Goal: Task Accomplishment & Management: Complete application form

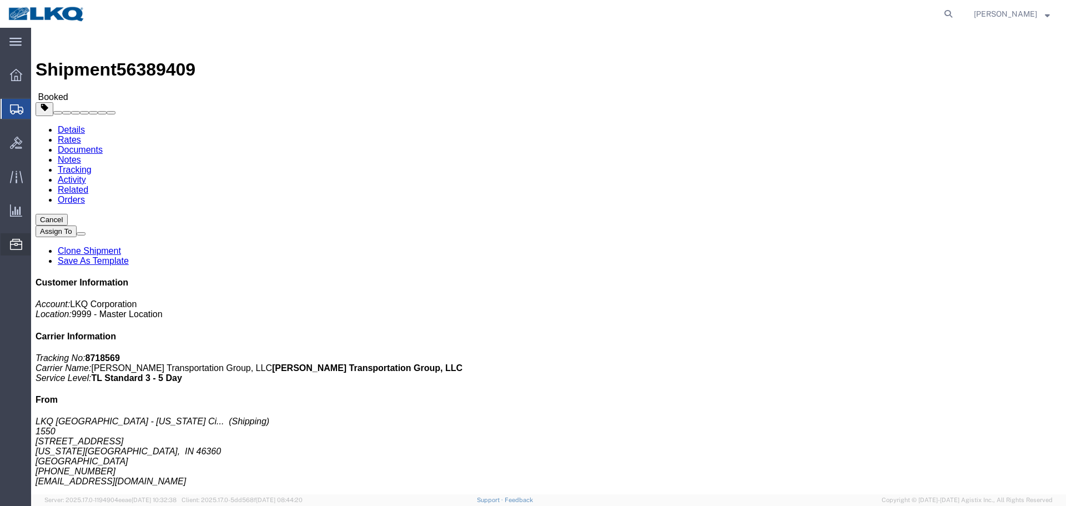
click at [0, 0] on span "Location Appointment" at bounding box center [0, 0] width 0 height 0
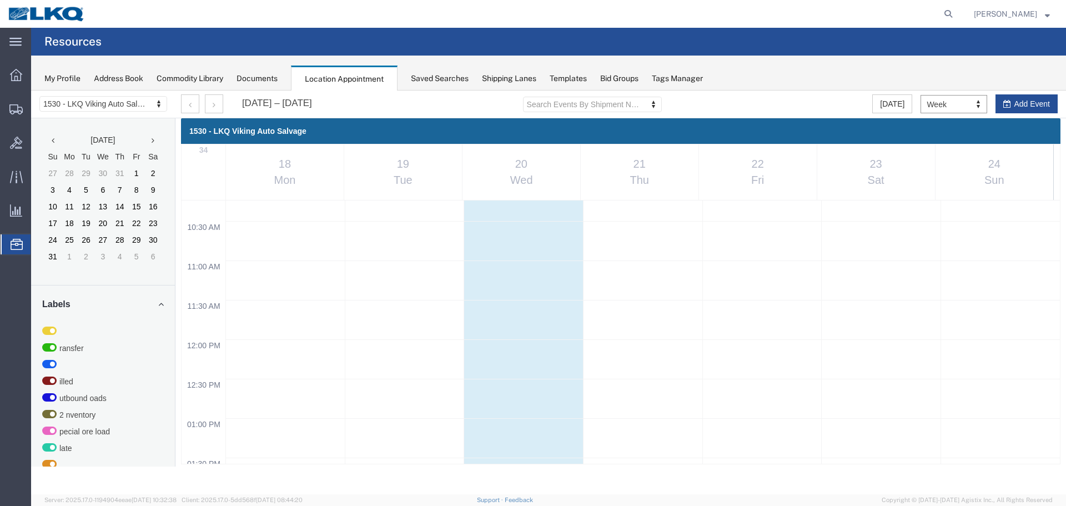
scroll to position [1029, 0]
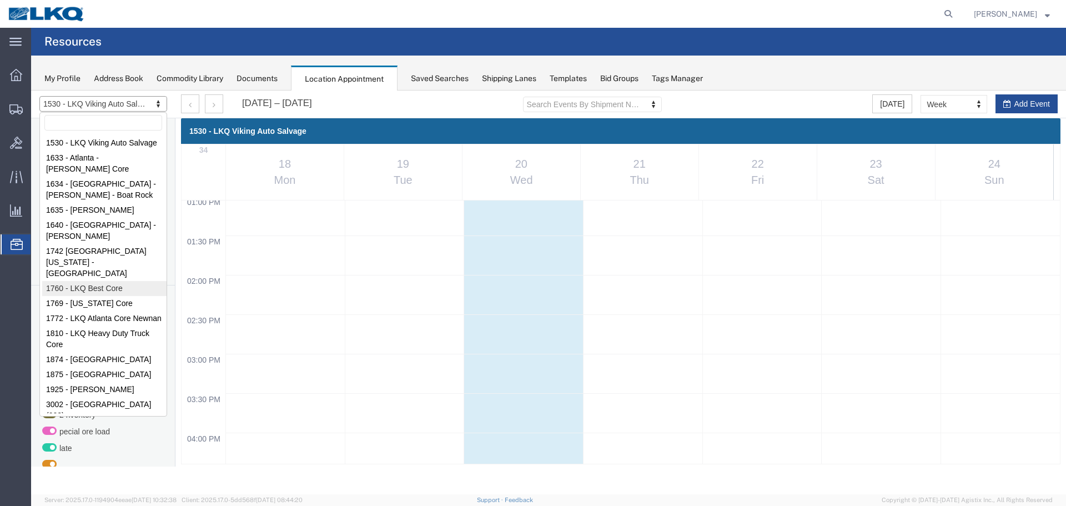
select select "27634"
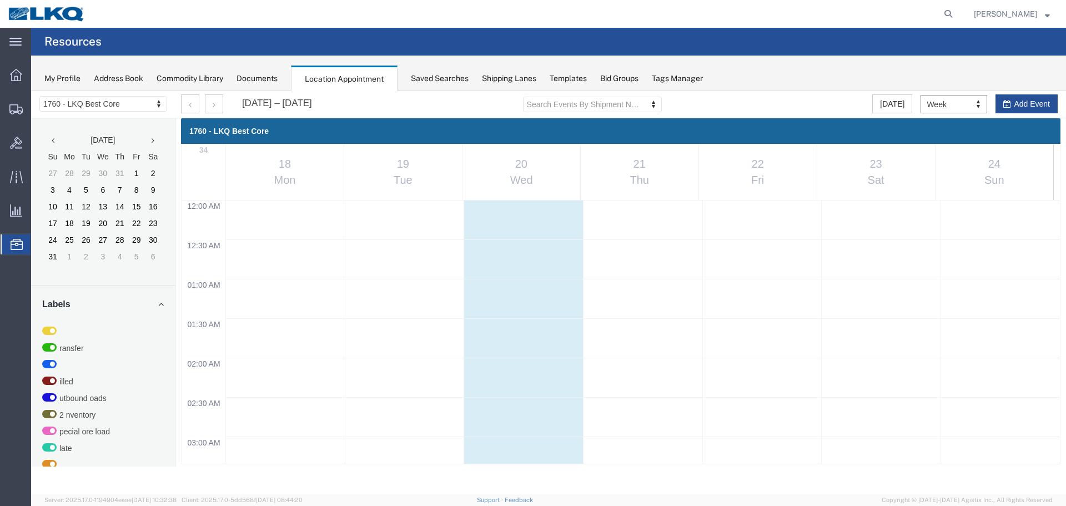
scroll to position [474, 0]
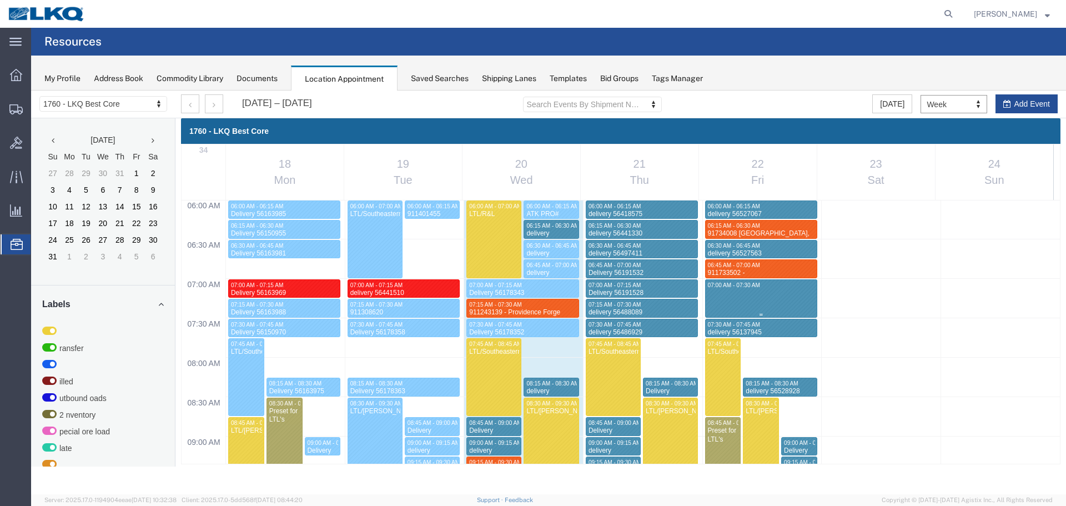
select select "1"
select select
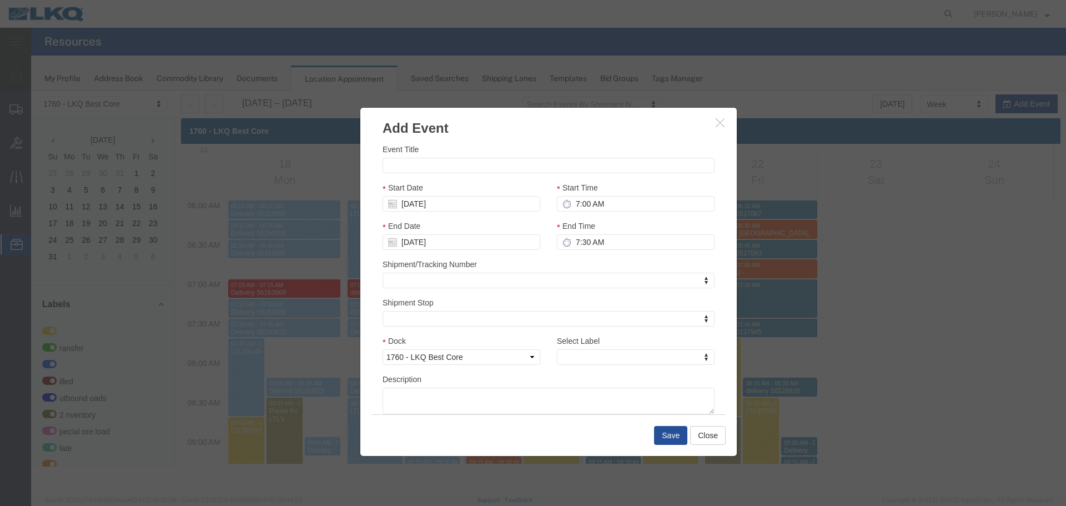
click at [720, 123] on icon "button" at bounding box center [720, 122] width 9 height 9
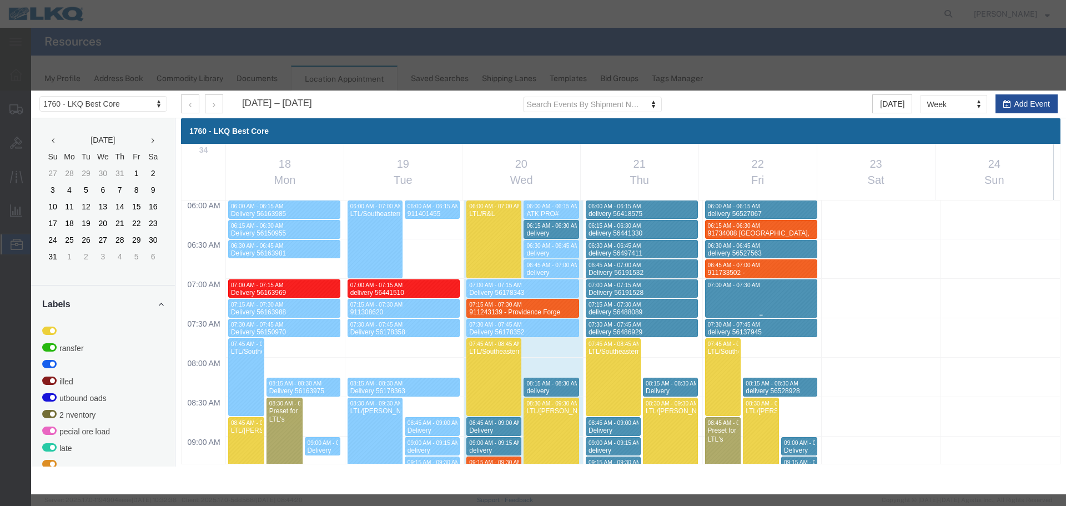
select select "1"
select select
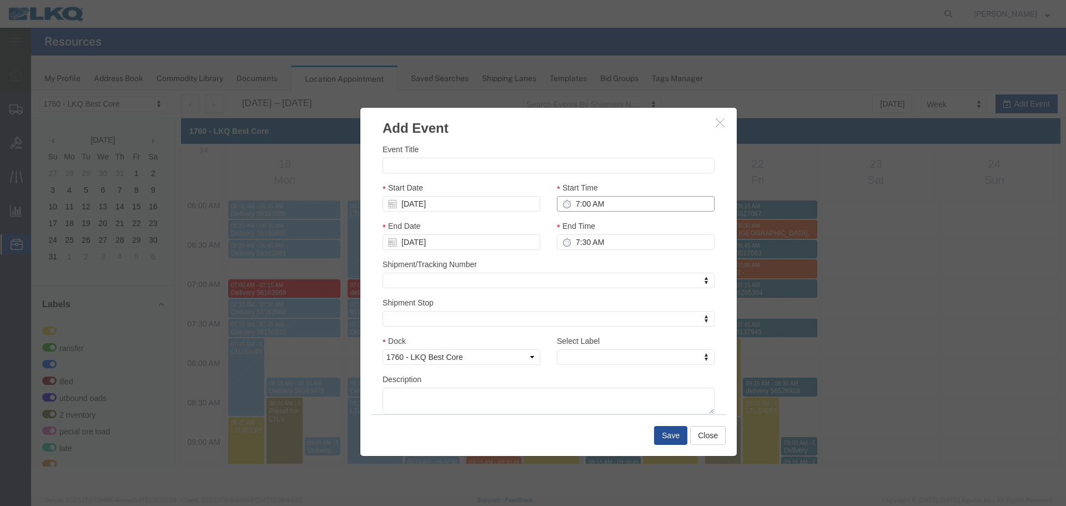
click at [616, 204] on input "7:00 AM" at bounding box center [636, 204] width 158 height 16
type input "7:15 AM"
click at [641, 238] on input "7:30 AM" at bounding box center [636, 242] width 158 height 16
type input "7:30 AM"
click at [544, 160] on input "Event Title" at bounding box center [549, 166] width 332 height 16
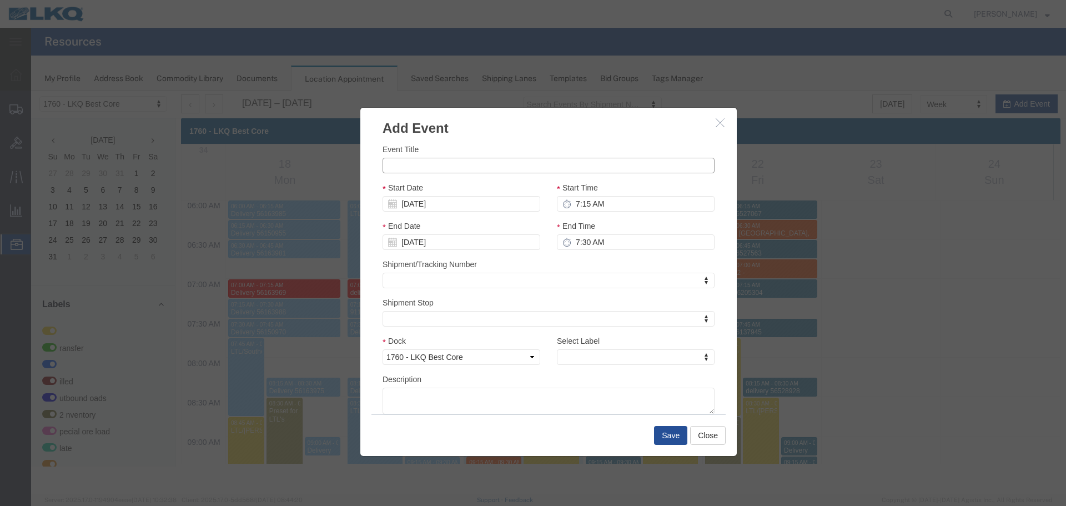
paste input "911697793 AutoZone"
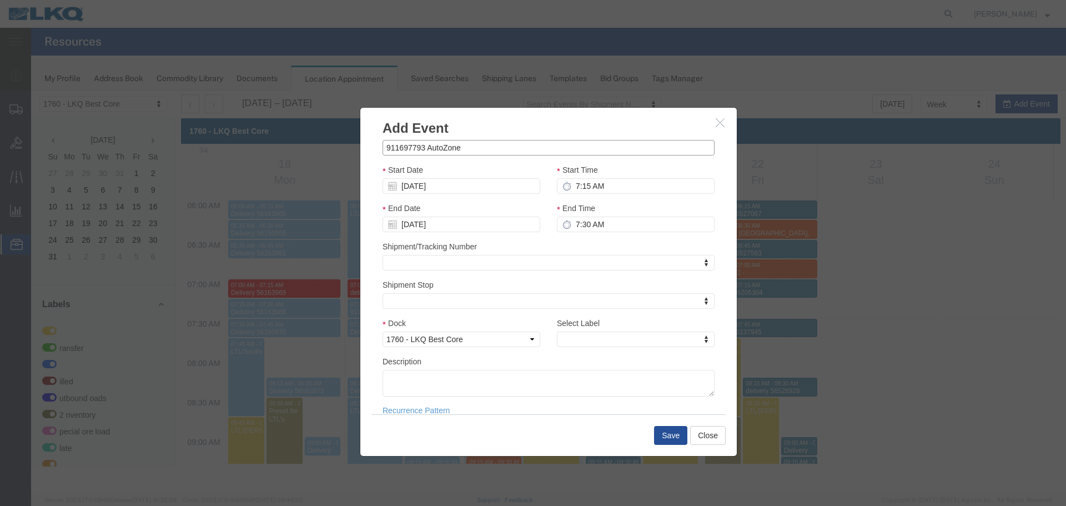
scroll to position [33, 0]
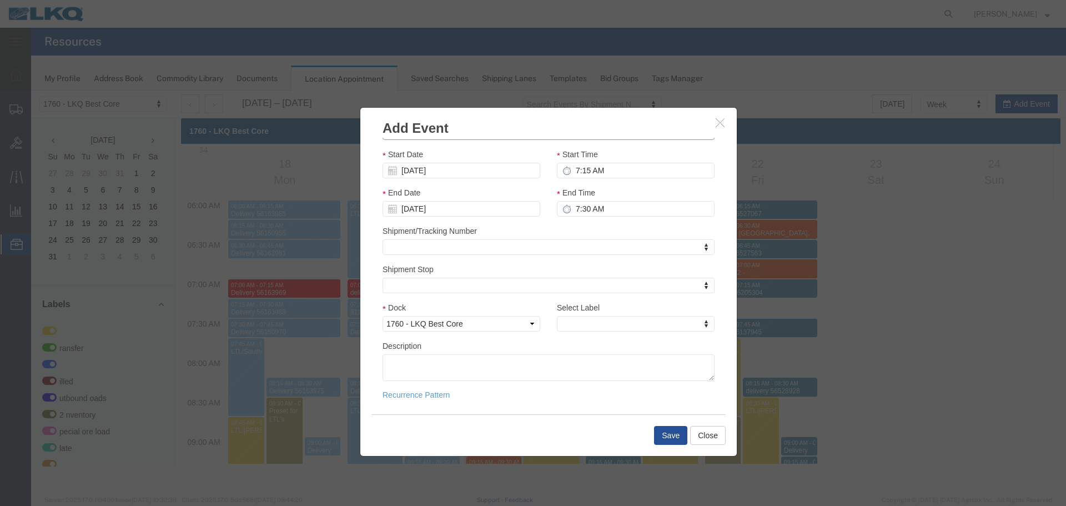
type input "911697793 AutoZone"
click at [507, 374] on textarea "Description" at bounding box center [549, 367] width 332 height 27
paste textarea "911697793 AutoZone"
type textarea "911697793 AutoZone"
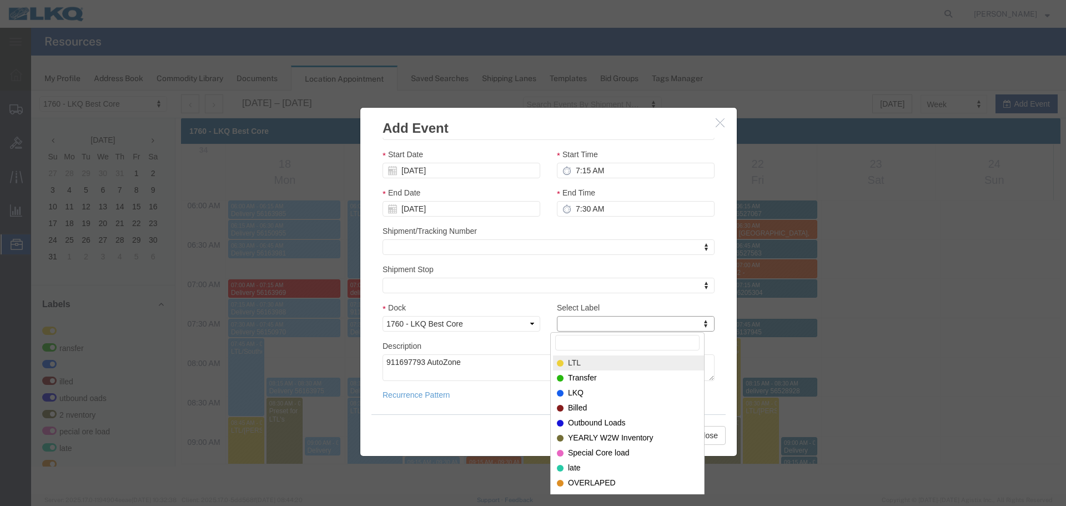
type input "m"
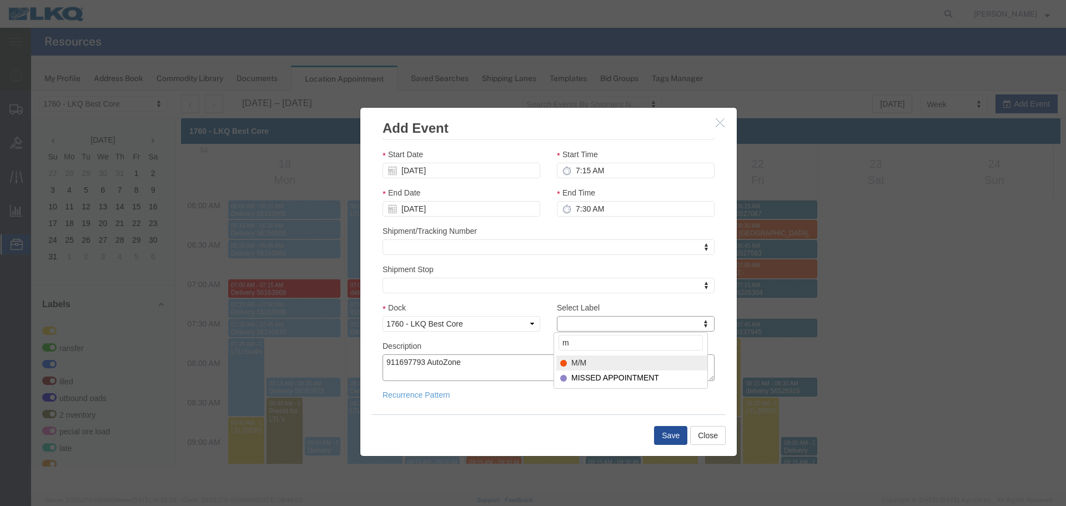
select select "24"
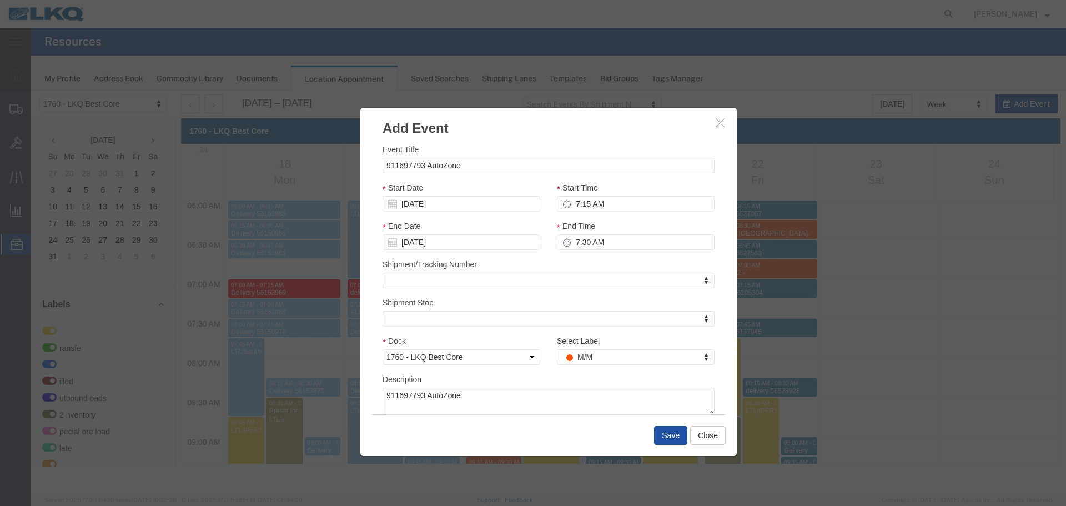
click at [664, 436] on button "Save" at bounding box center [670, 435] width 33 height 19
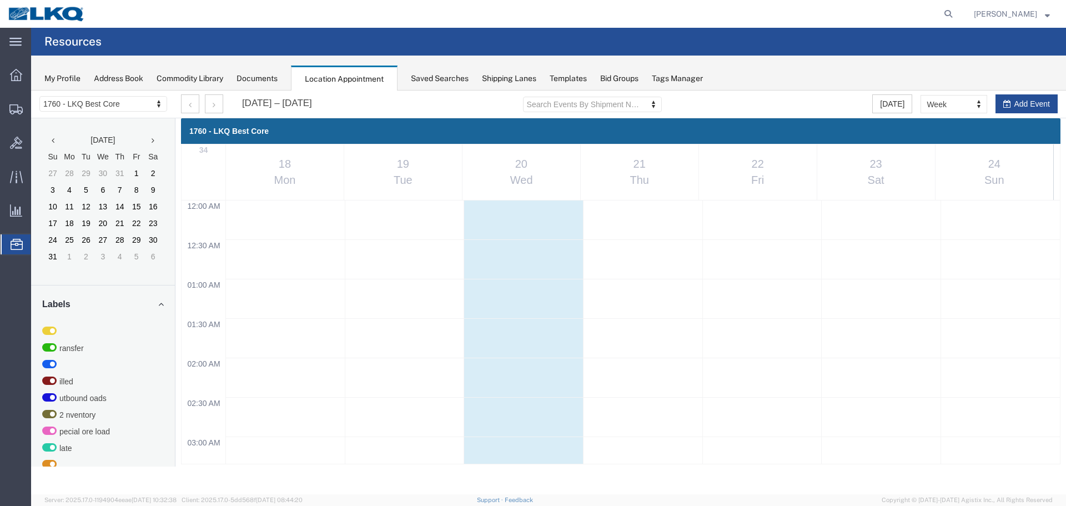
scroll to position [474, 0]
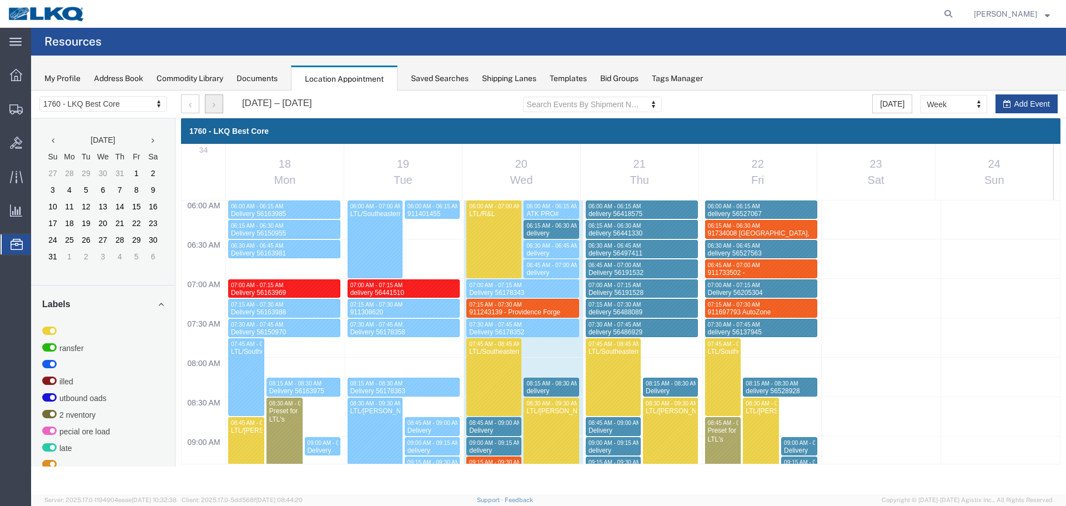
click at [216, 103] on button "button" at bounding box center [214, 103] width 18 height 19
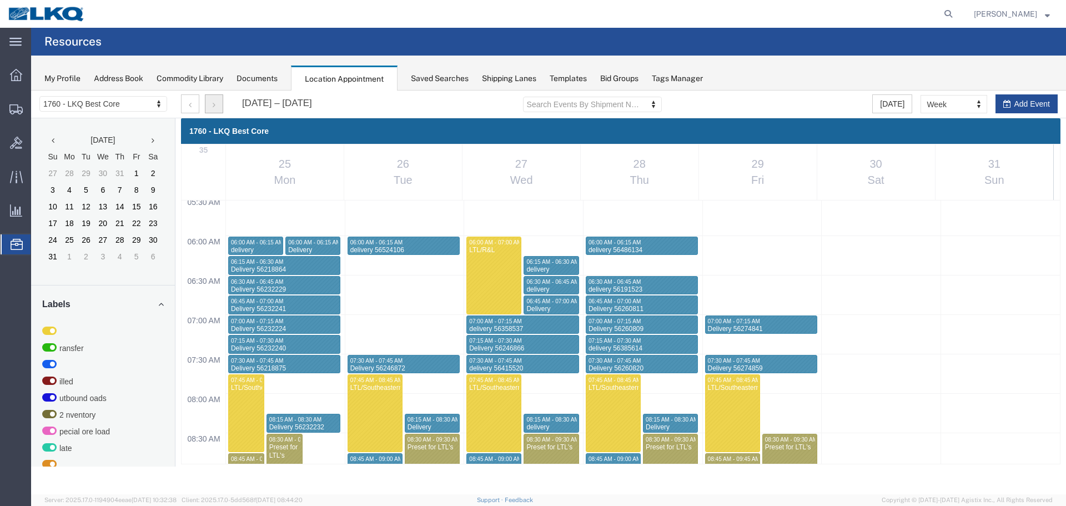
scroll to position [418, 0]
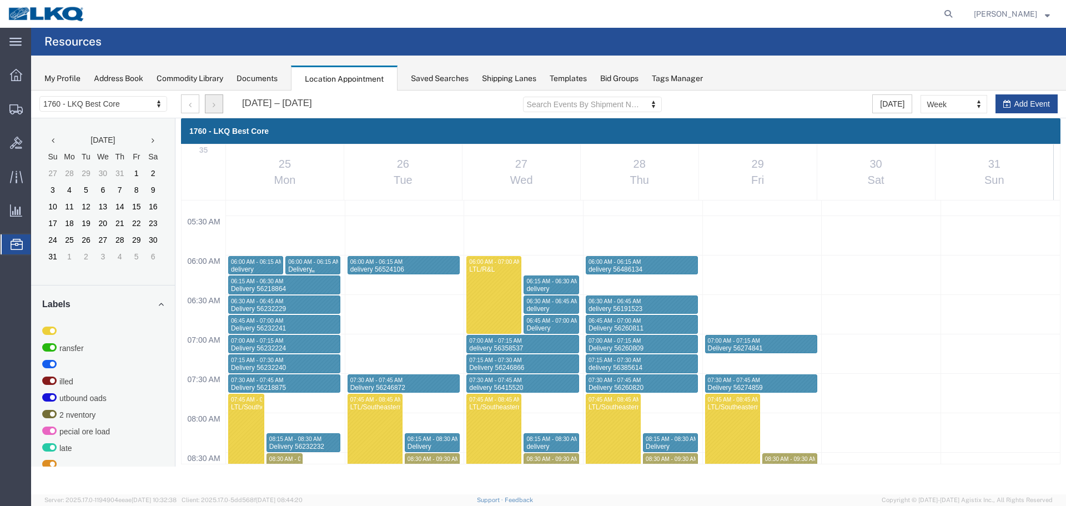
click at [300, 263] on span "06:00 AM - 06:15 AM" at bounding box center [314, 262] width 52 height 6
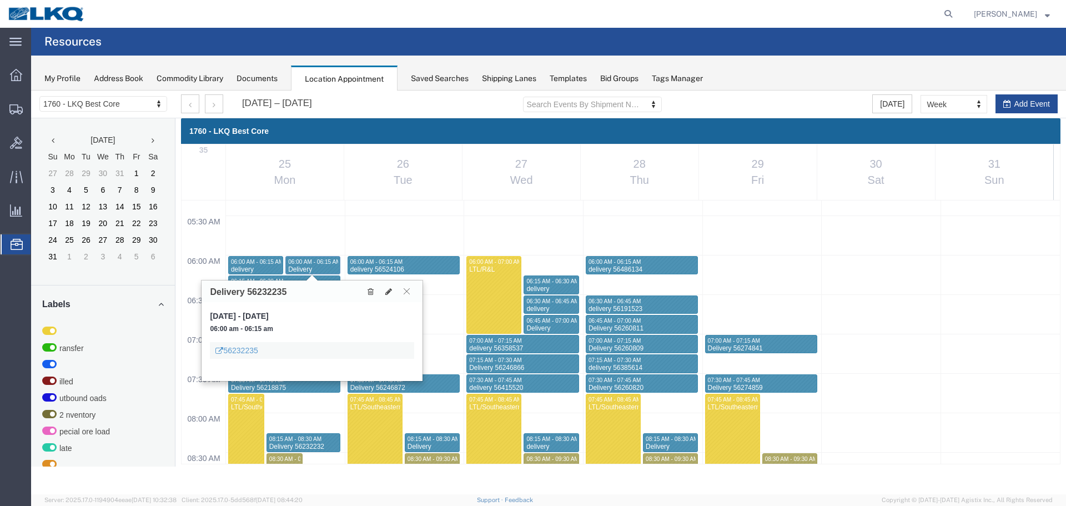
click at [407, 288] on icon at bounding box center [407, 291] width 6 height 7
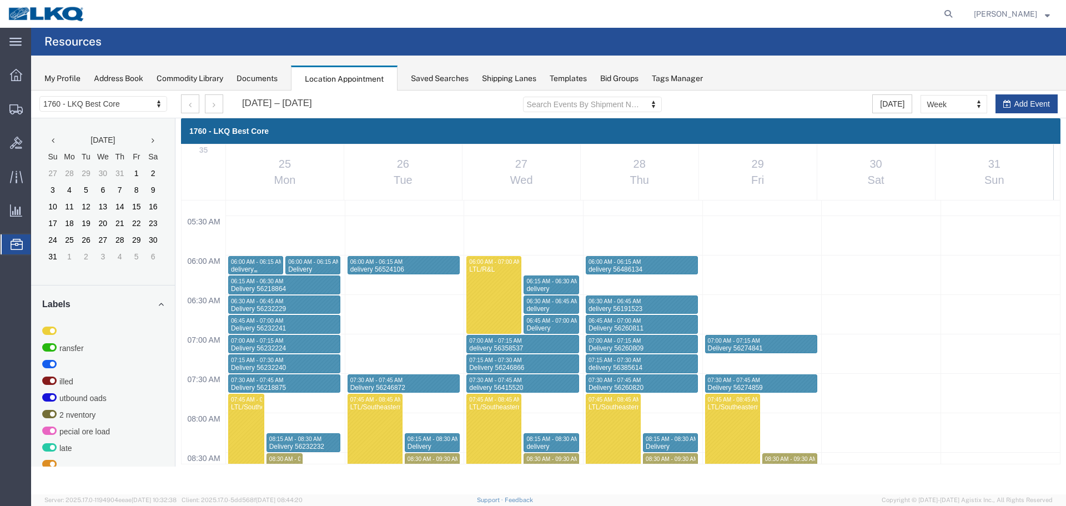
click at [275, 261] on span "06:00 AM - 06:15 AM" at bounding box center [257, 262] width 52 height 6
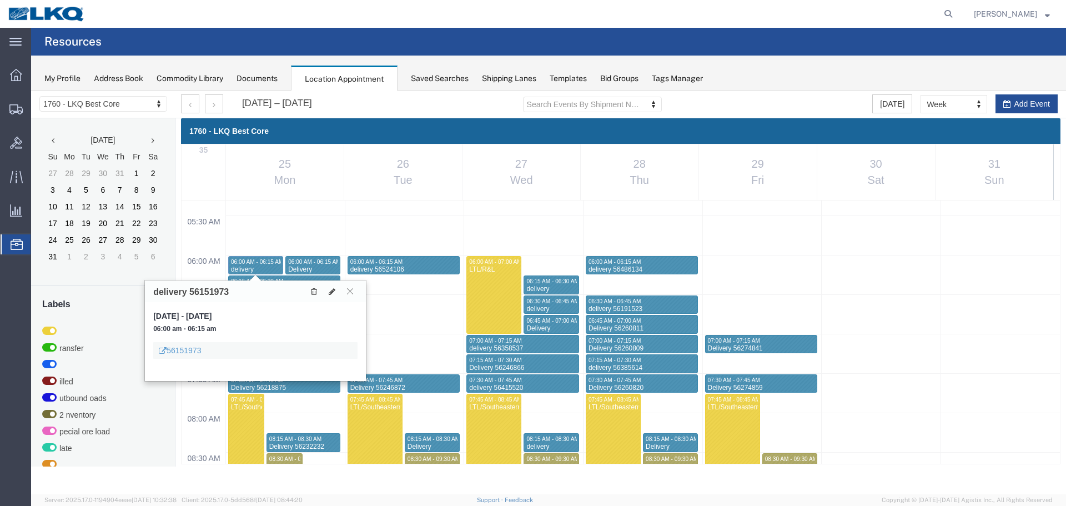
click at [348, 293] on icon at bounding box center [350, 291] width 6 height 7
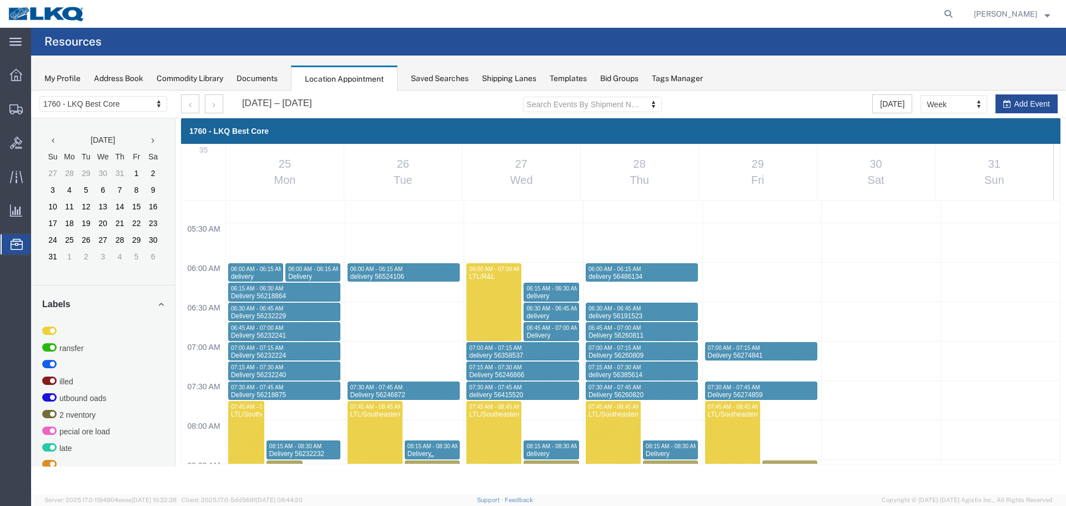
scroll to position [363, 0]
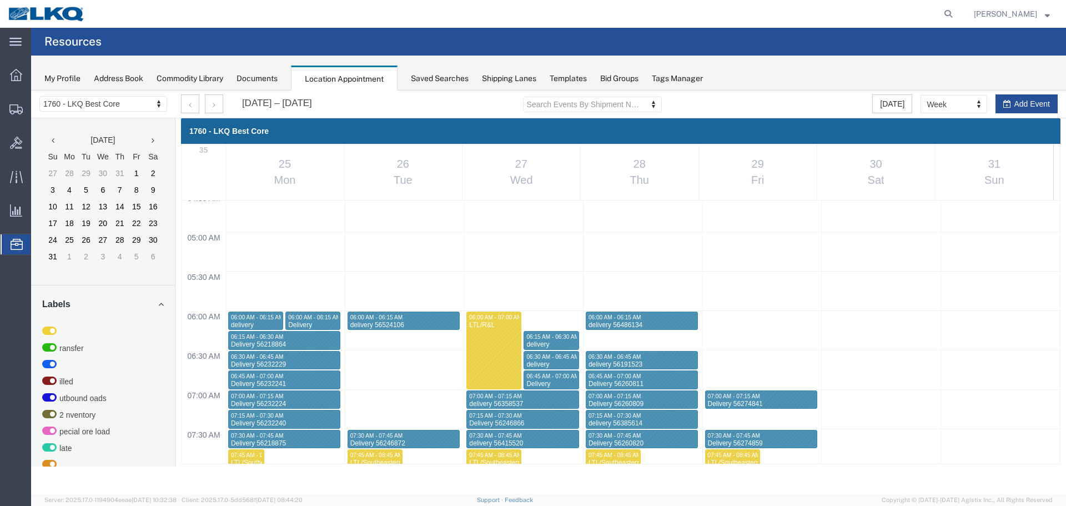
select select "1"
select select
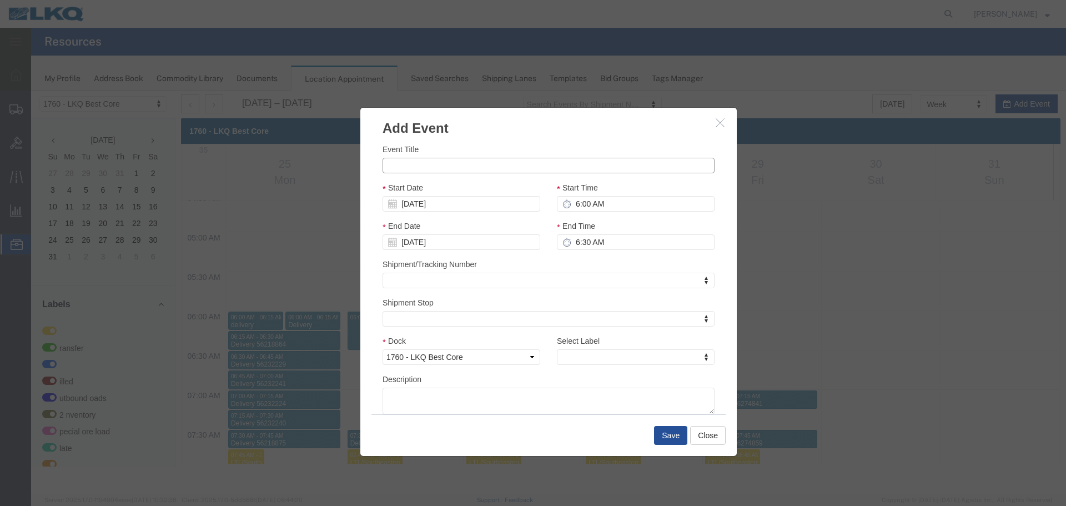
click at [439, 169] on input "Event Title" at bounding box center [549, 166] width 332 height 16
paste input "911779705 - [GEOGRAPHIC_DATA],[GEOGRAPHIC_DATA]"
type input "911779705 - [GEOGRAPHIC_DATA],[GEOGRAPHIC_DATA]"
click at [613, 195] on div "Start Time 6:00 AM" at bounding box center [636, 197] width 158 height 30
click at [614, 207] on input "6:00 AM" at bounding box center [636, 204] width 158 height 16
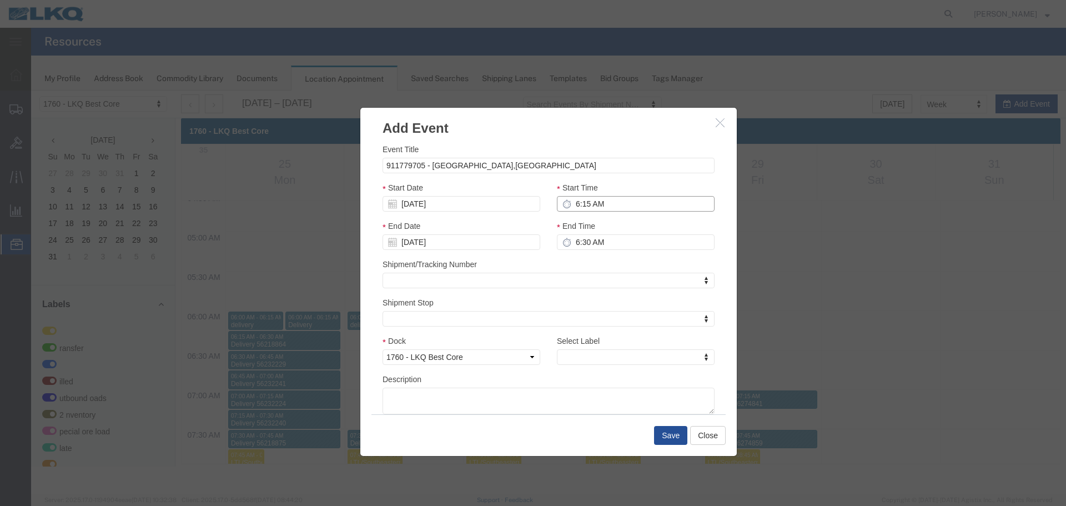
type input "6:15 AM"
click at [604, 240] on input "6:30 AM" at bounding box center [636, 242] width 158 height 16
type input "6:30 AM"
click at [581, 367] on div "Select Label Select Label Select Label LTL Transfer LKQ Billed Outbound Loads Y…" at bounding box center [636, 354] width 174 height 38
click at [581, 366] on div "Select Label Select Label Select Label LTL Transfer LKQ Billed Outbound Loads Y…" at bounding box center [636, 354] width 174 height 38
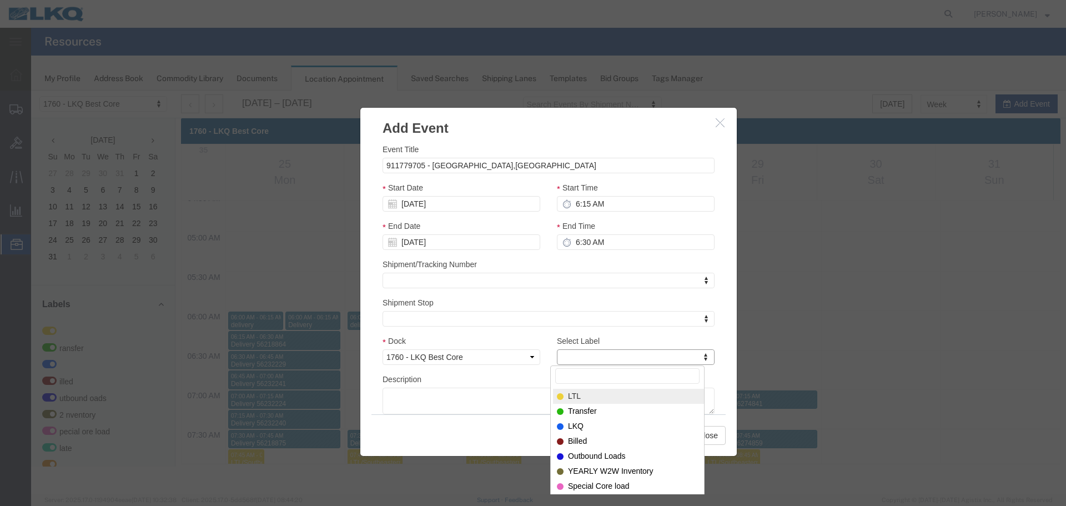
type input "m"
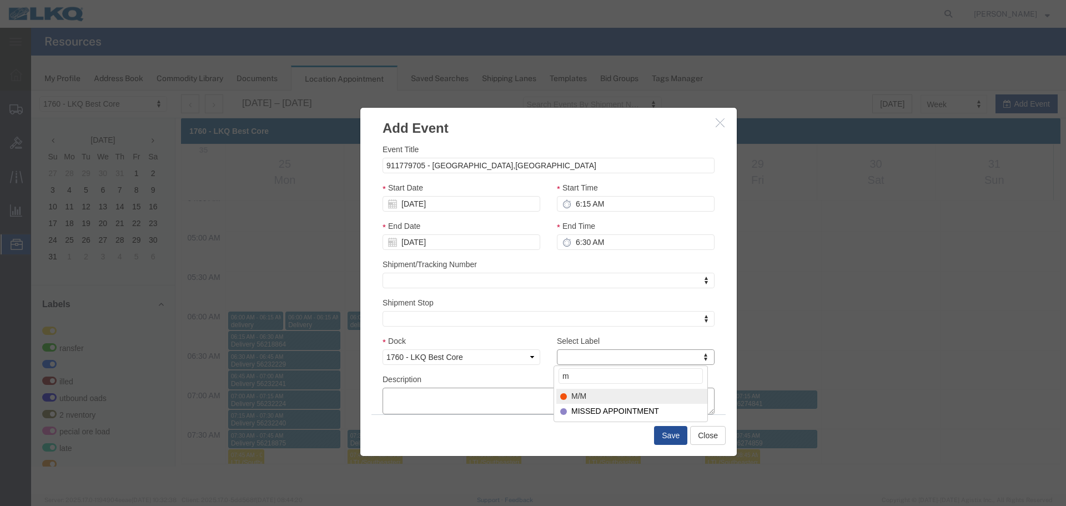
select select "24"
paste textarea "911779705 - [GEOGRAPHIC_DATA],[GEOGRAPHIC_DATA]"
type textarea "911779705 - [GEOGRAPHIC_DATA],[GEOGRAPHIC_DATA]"
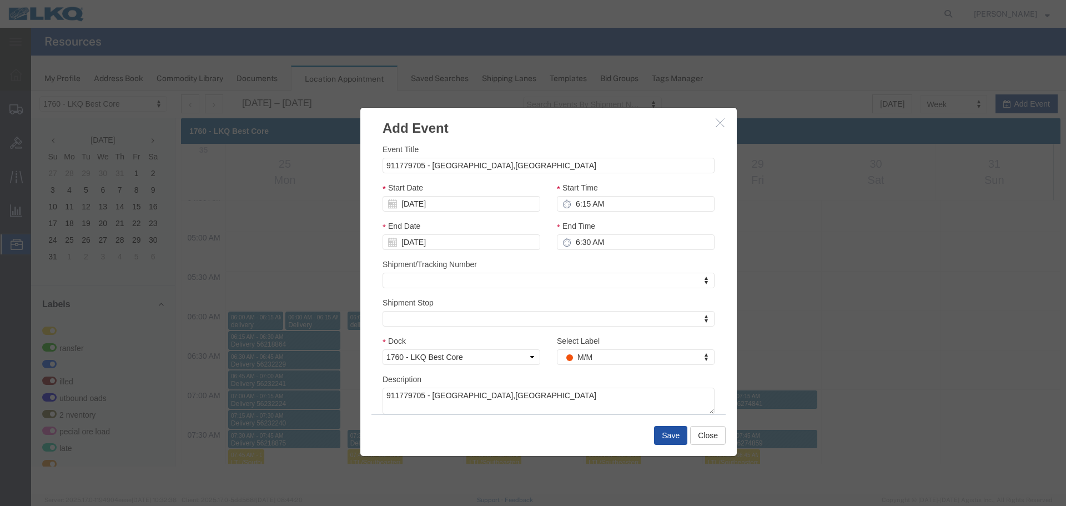
click at [671, 439] on button "Save" at bounding box center [670, 435] width 33 height 19
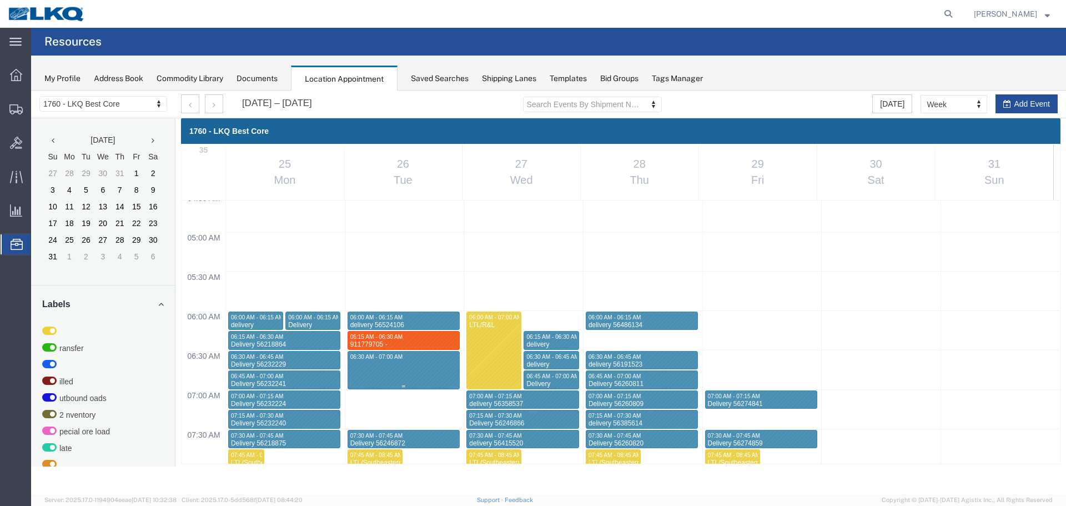
select select "1"
select select
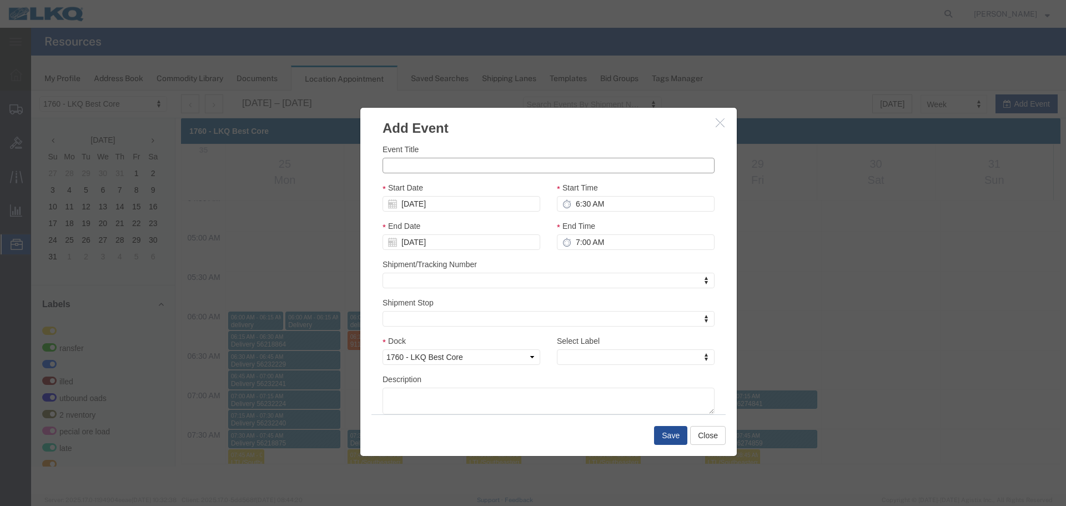
click at [564, 163] on input "Event Title" at bounding box center [549, 166] width 332 height 16
paste input "911781560 - chowchilla"
type input "911781560 - chowchilla"
click at [609, 213] on div "Start Time 6:30 AM" at bounding box center [636, 201] width 174 height 38
click at [612, 205] on input "6:30 AM" at bounding box center [636, 204] width 158 height 16
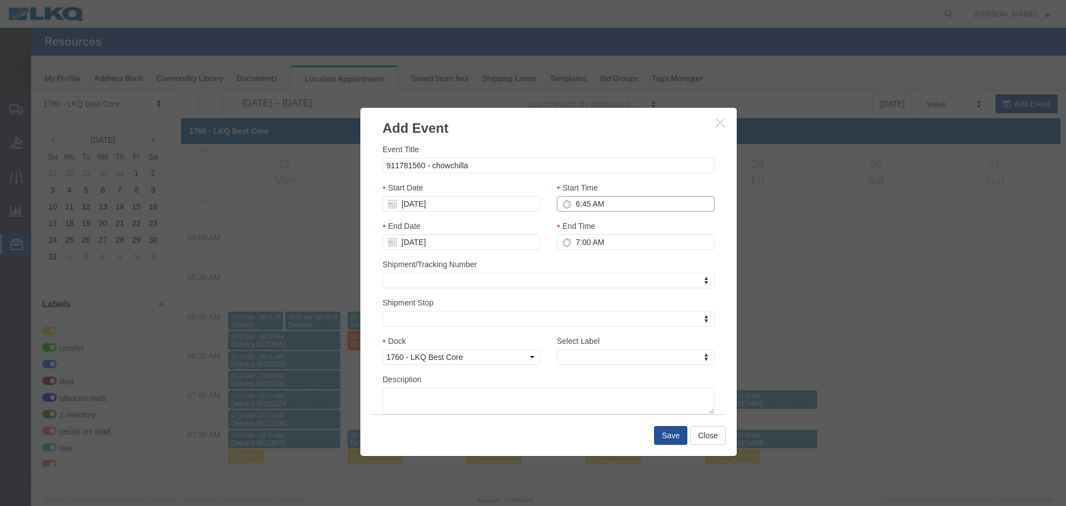
type input "6:45 AM"
click at [591, 247] on input "7:00 AM" at bounding box center [636, 242] width 158 height 16
type input "7:00 AM"
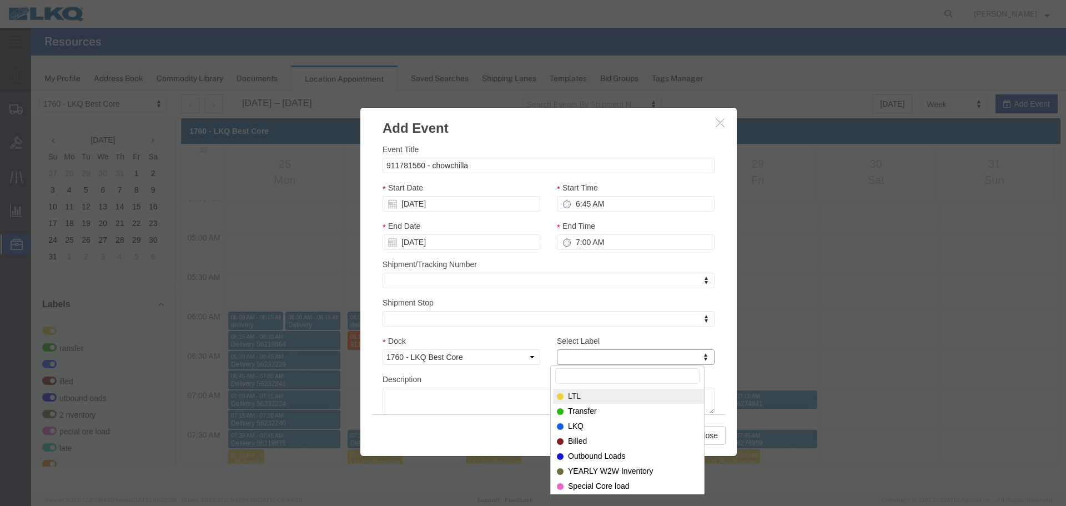
type input "m"
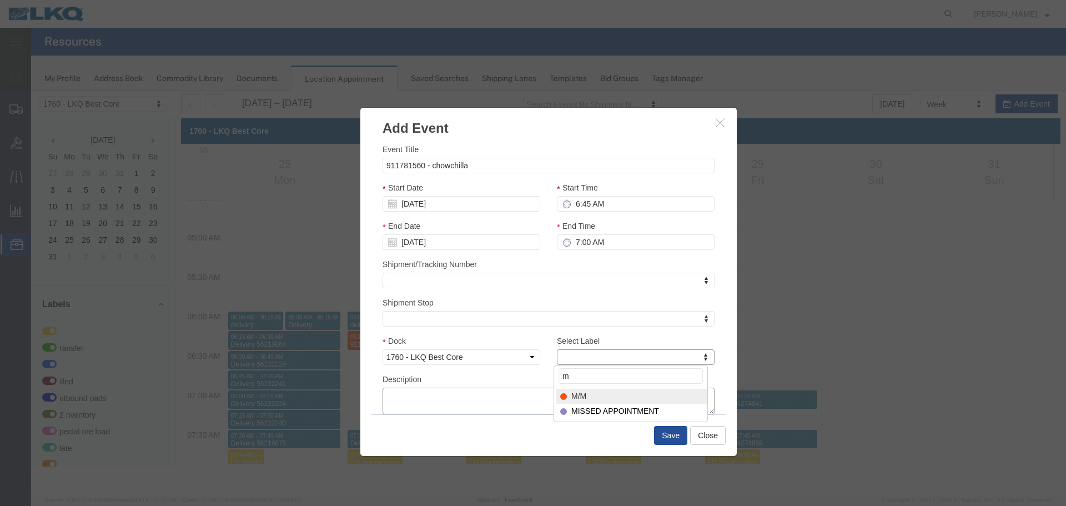
select select "24"
paste textarea "911781560 - chowchilla"
type textarea "911781560 - chowchilla"
click at [670, 434] on button "Save" at bounding box center [670, 435] width 33 height 19
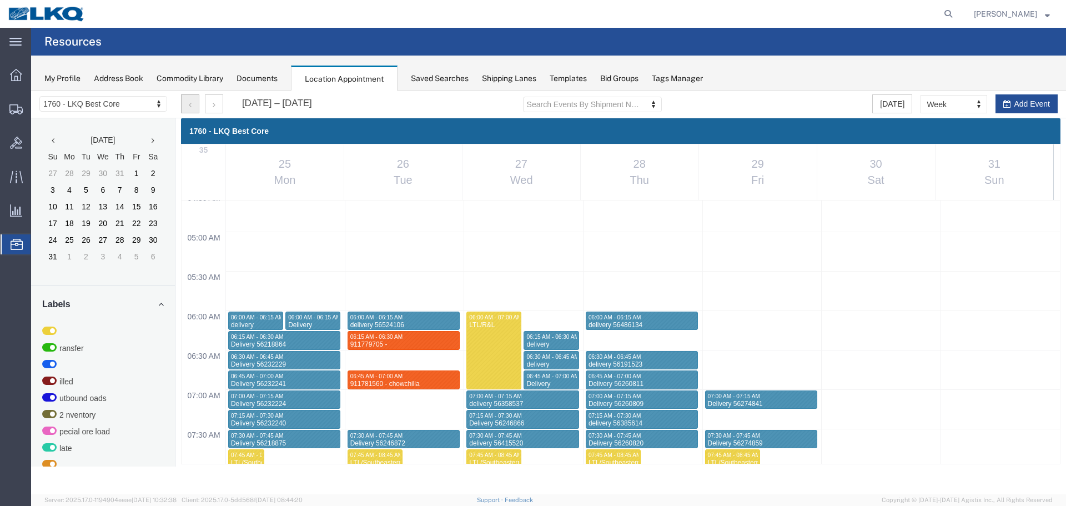
click at [188, 104] on button "button" at bounding box center [190, 103] width 18 height 19
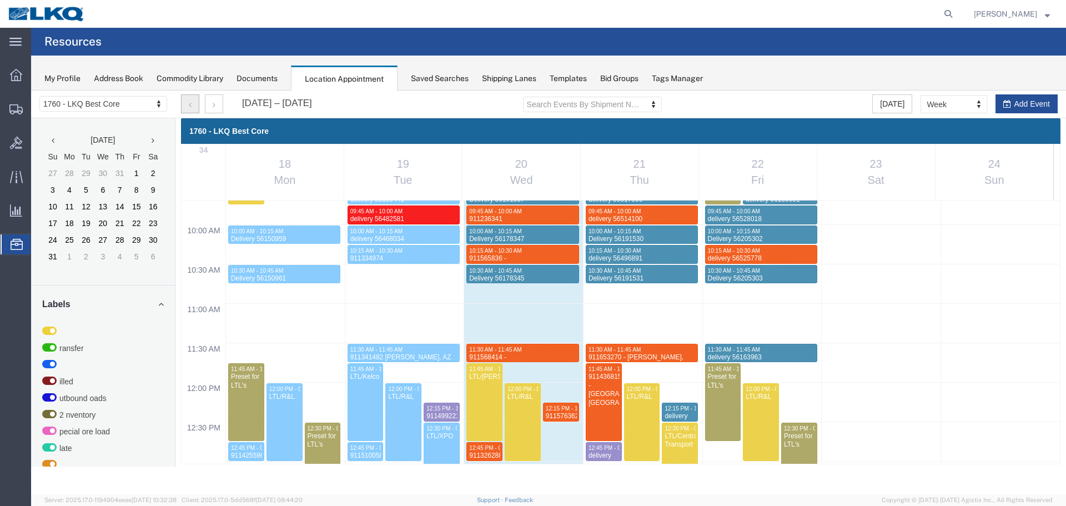
scroll to position [751, 0]
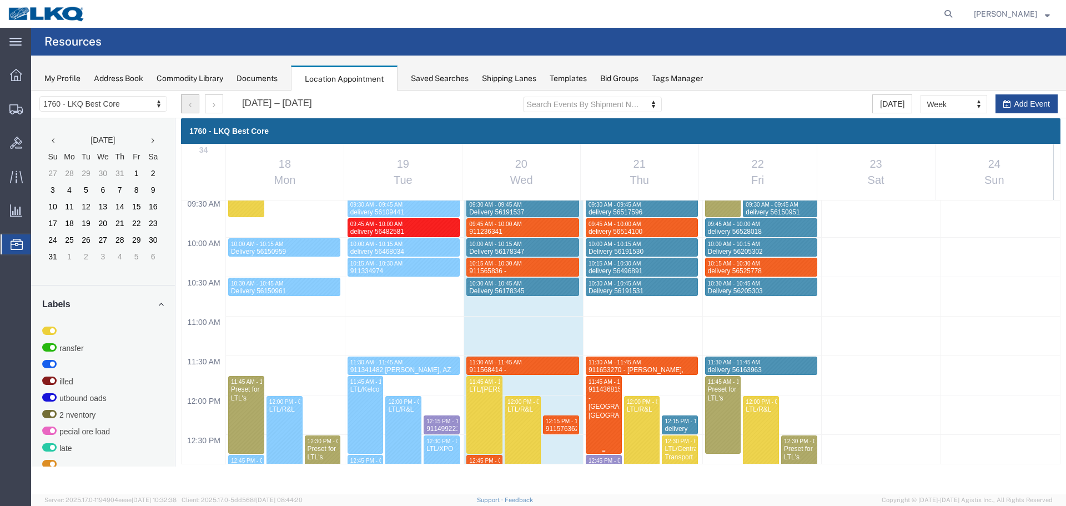
click at [606, 400] on div "911436815 - [GEOGRAPHIC_DATA], [GEOGRAPHIC_DATA]" at bounding box center [604, 402] width 32 height 34
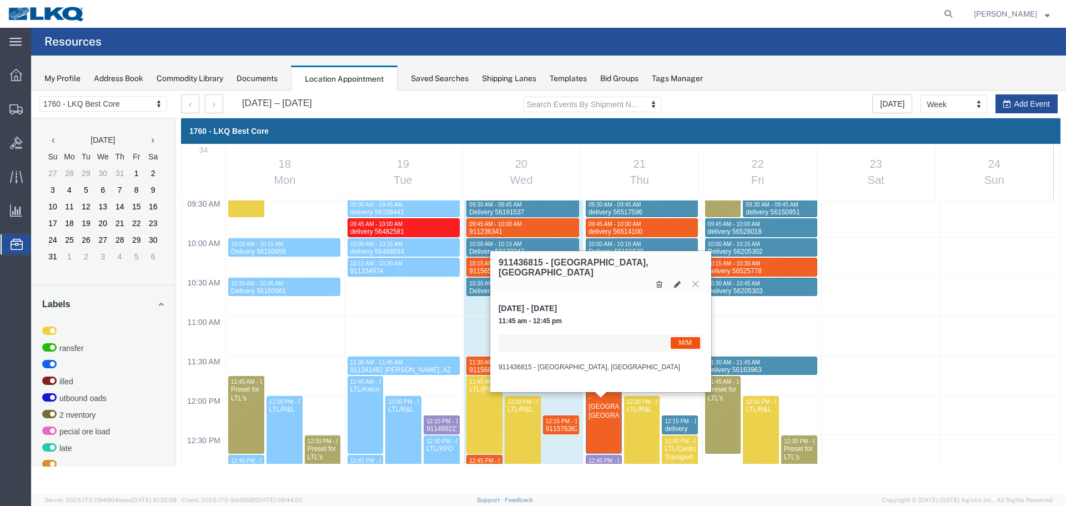
click at [697, 280] on icon at bounding box center [695, 283] width 6 height 7
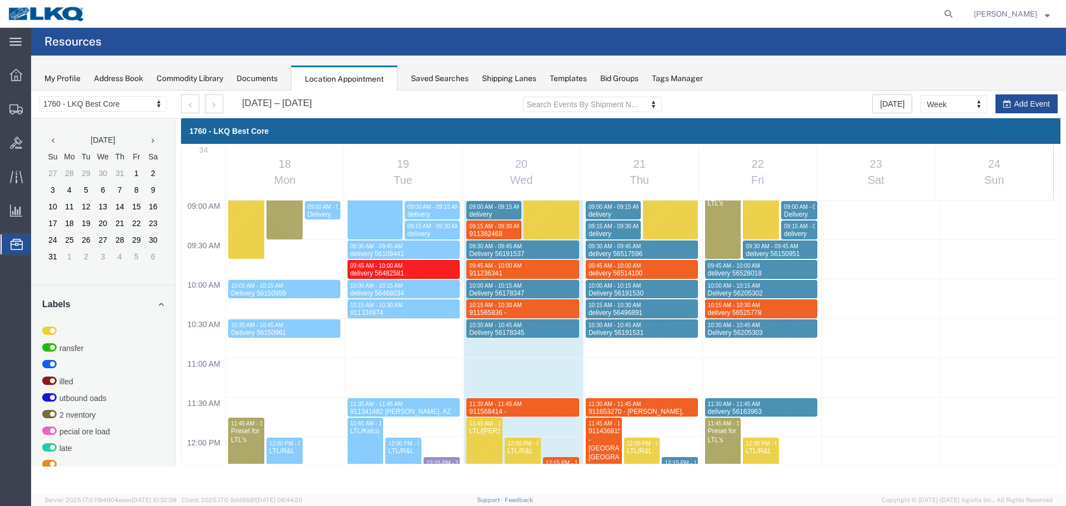
scroll to position [807, 0]
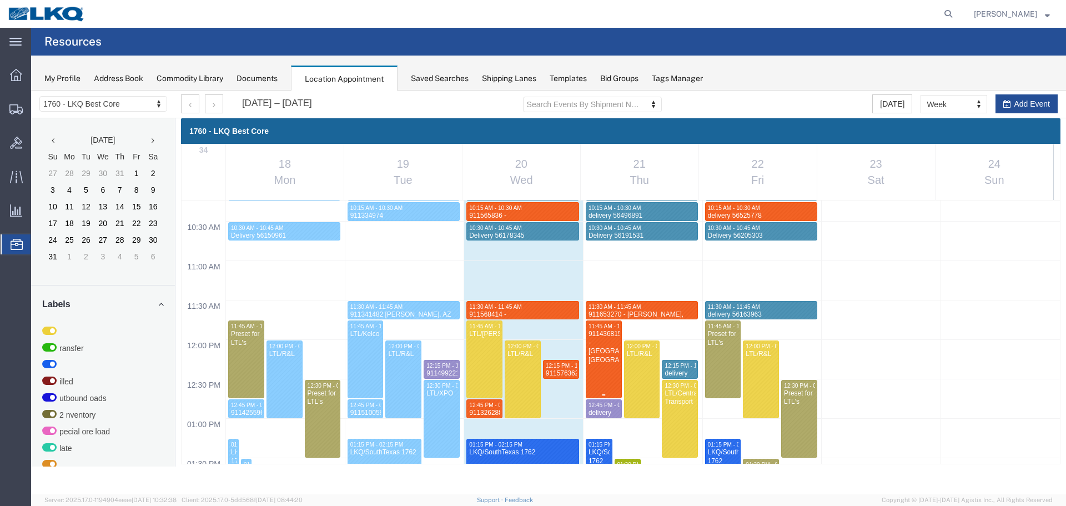
click at [608, 374] on div at bounding box center [603, 359] width 35 height 77
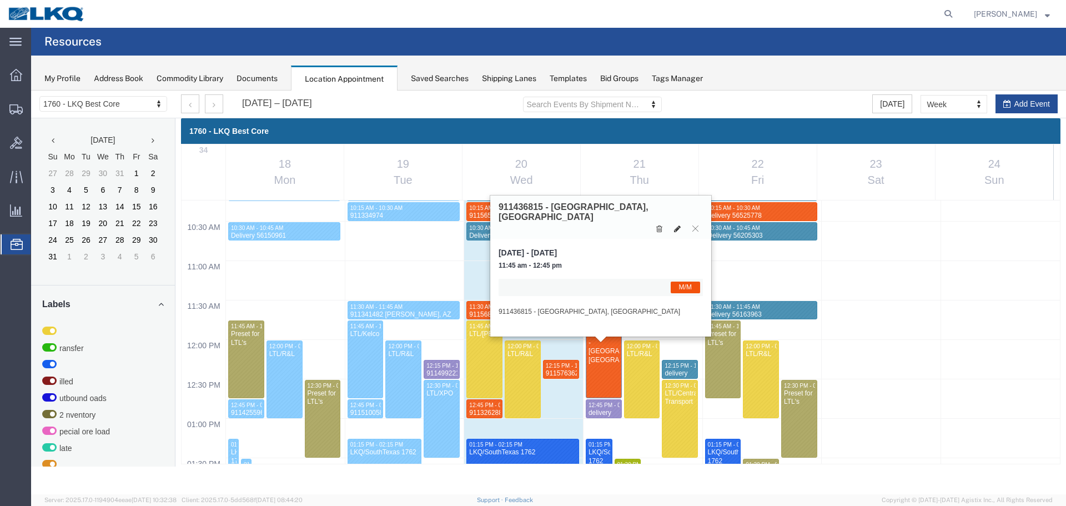
click at [678, 225] on icon at bounding box center [677, 229] width 7 height 8
select select "1"
select select "24"
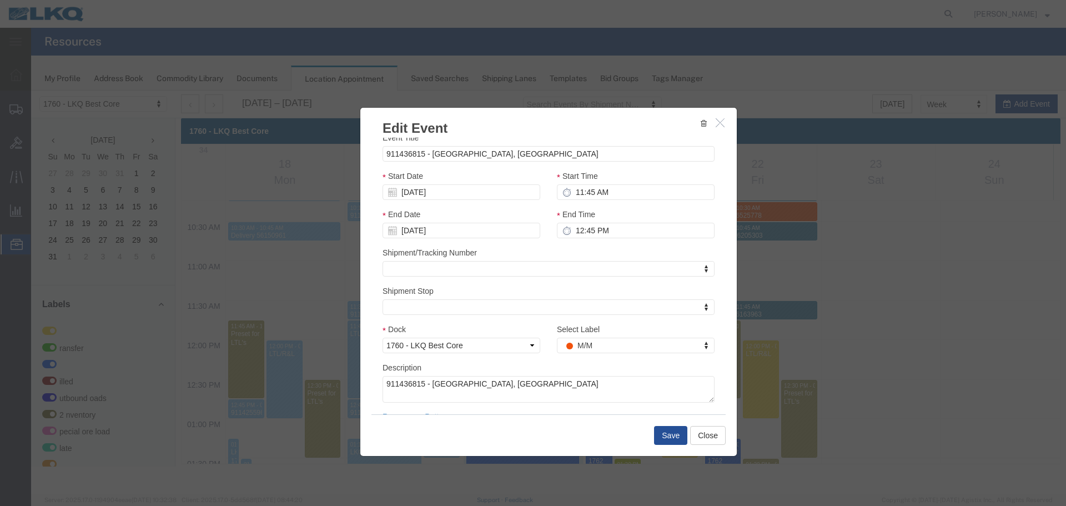
scroll to position [0, 0]
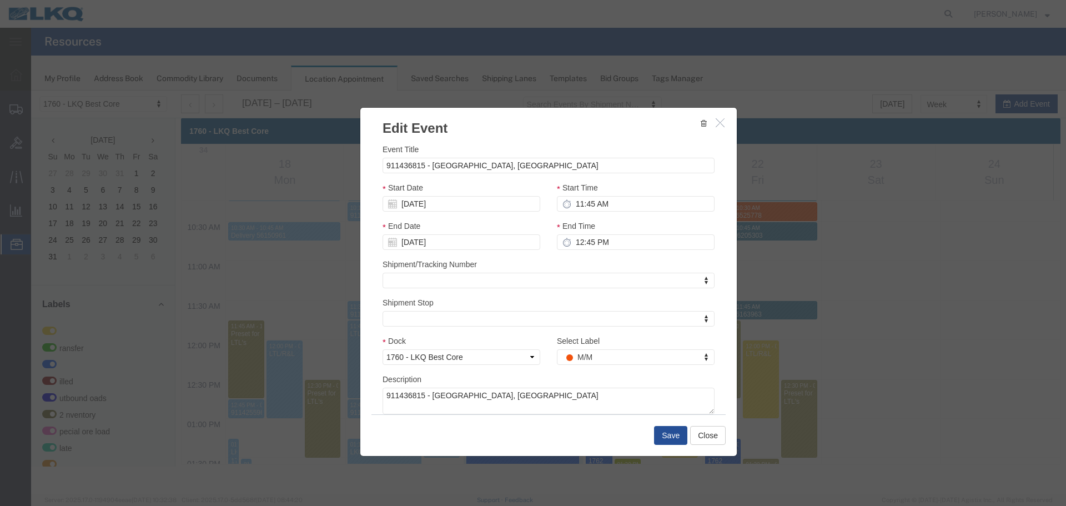
click at [721, 120] on icon "button" at bounding box center [720, 122] width 9 height 9
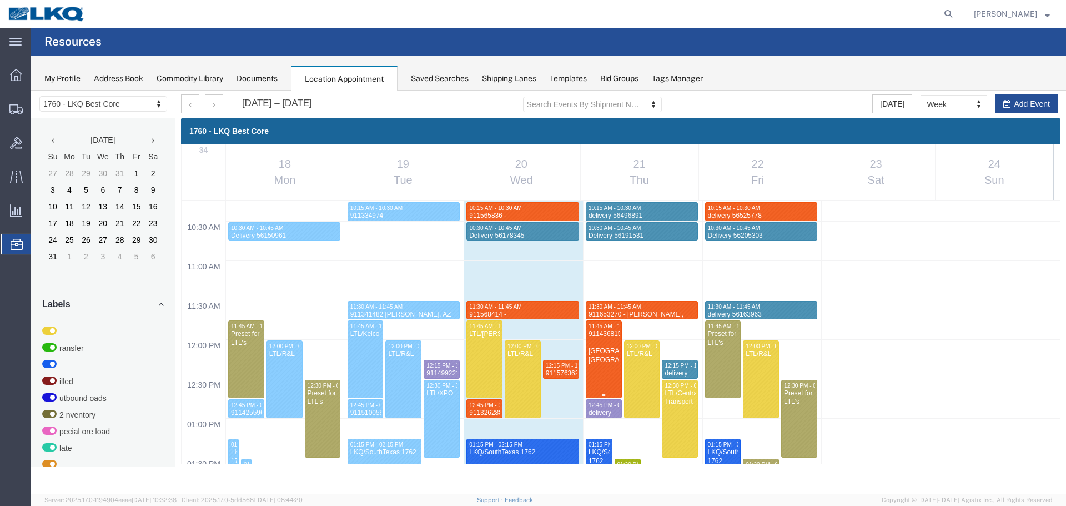
click at [606, 339] on div "911436815 - [GEOGRAPHIC_DATA], [GEOGRAPHIC_DATA]" at bounding box center [604, 347] width 32 height 34
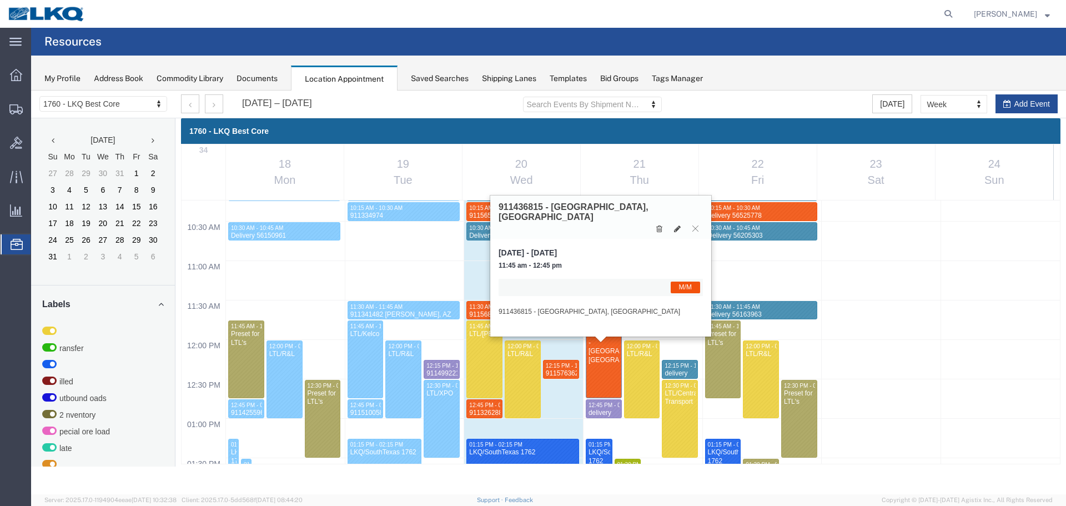
click at [529, 208] on h3 "911436815 - [GEOGRAPHIC_DATA], [GEOGRAPHIC_DATA]" at bounding box center [601, 211] width 204 height 19
copy h3 "911436815"
click at [526, 204] on h3 "911436815 - [GEOGRAPHIC_DATA], [GEOGRAPHIC_DATA]" at bounding box center [601, 211] width 204 height 19
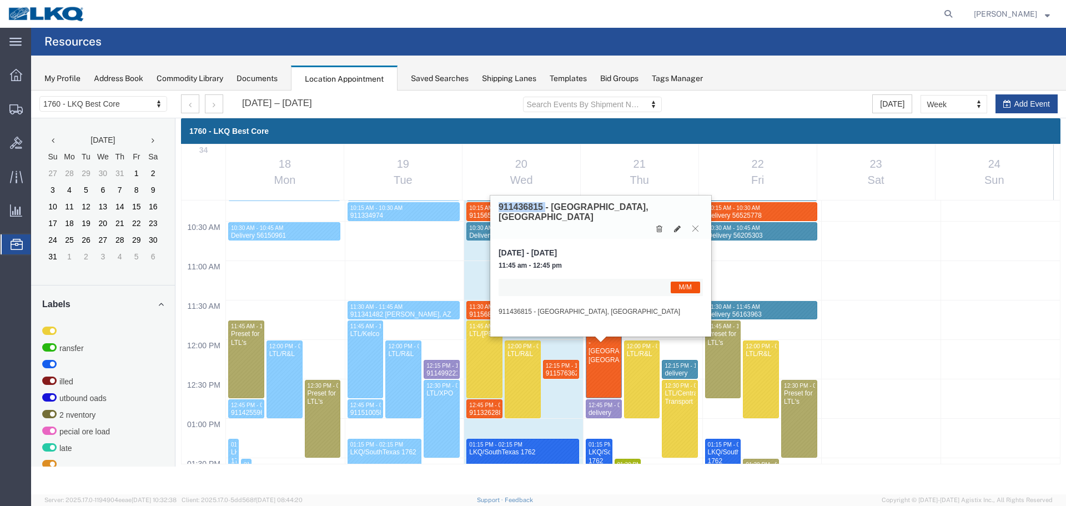
click at [696, 225] on icon at bounding box center [695, 228] width 6 height 7
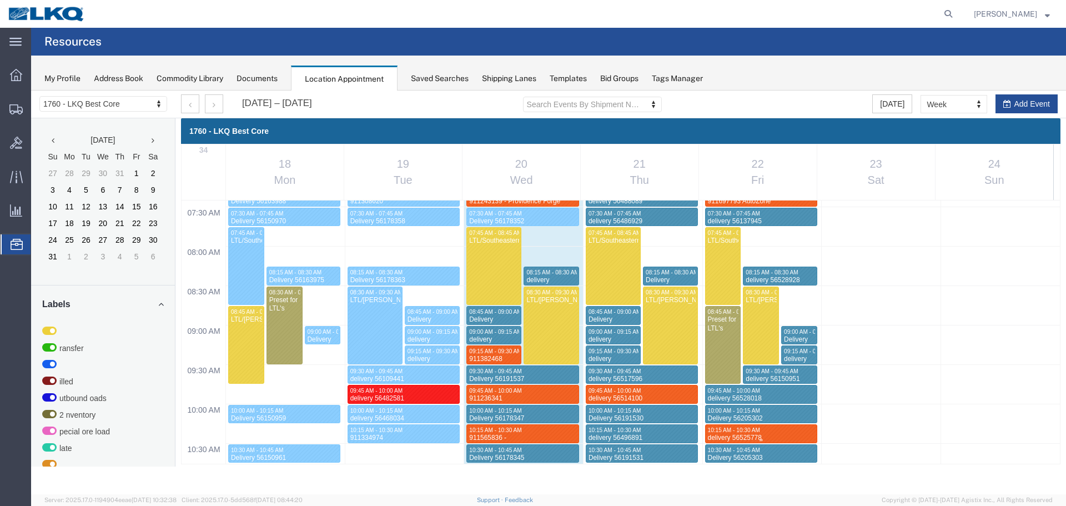
scroll to position [862, 0]
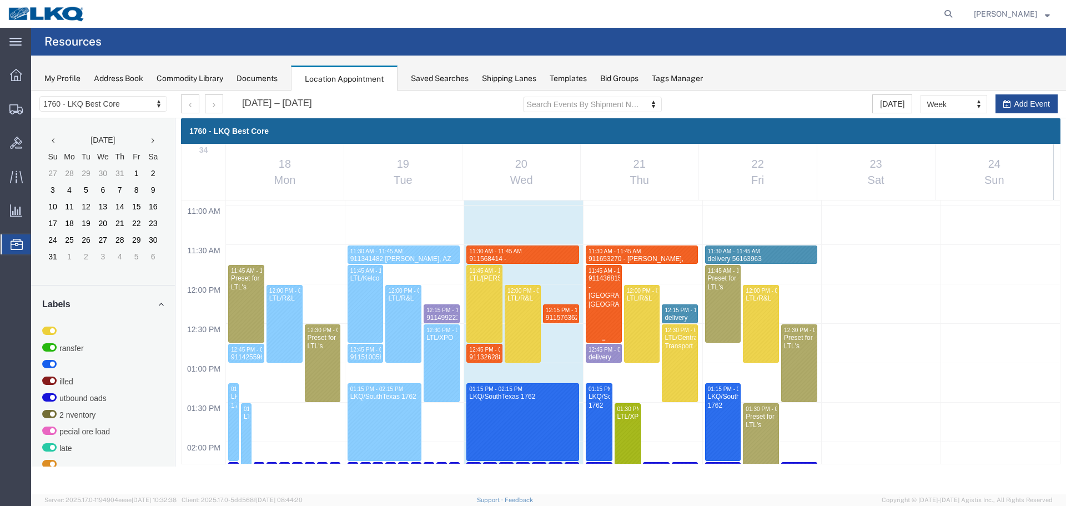
click at [605, 323] on div at bounding box center [603, 303] width 35 height 77
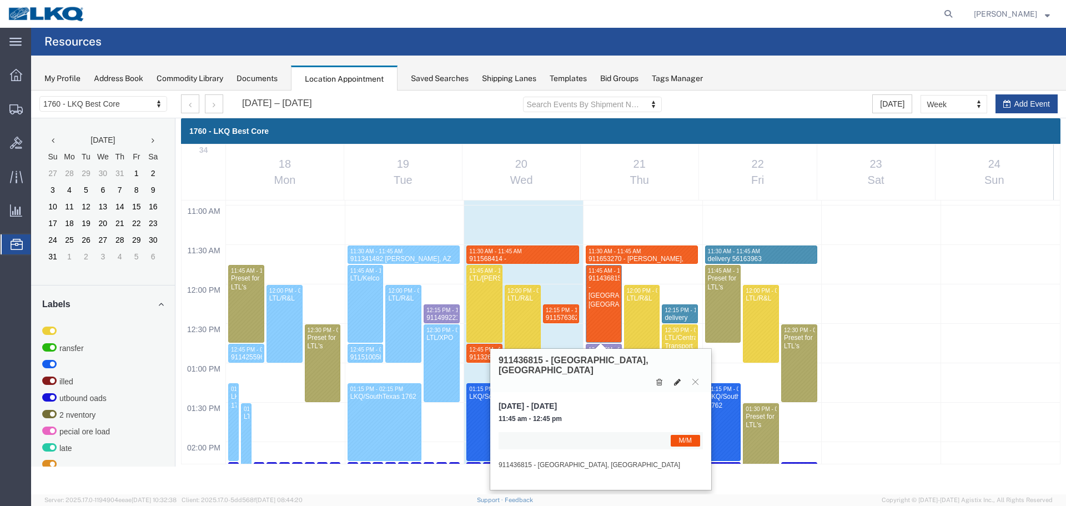
click at [678, 378] on icon at bounding box center [677, 382] width 7 height 8
select select "1"
select select "24"
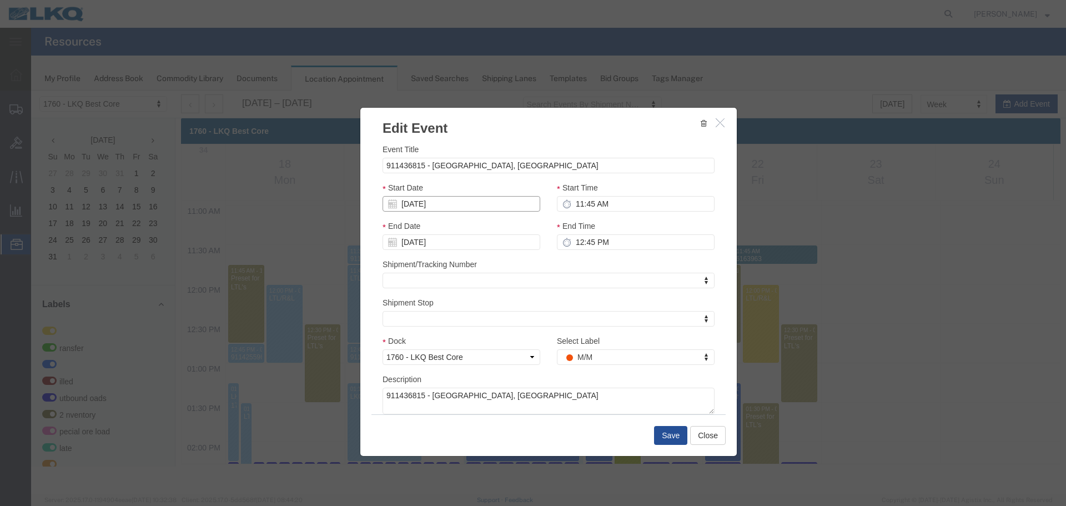
click at [443, 205] on input "[DATE]" at bounding box center [462, 204] width 158 height 16
click at [475, 304] on td "22" at bounding box center [474, 306] width 17 height 17
click at [612, 203] on input "11:45 AM" at bounding box center [636, 204] width 158 height 16
type input "12:15 AM"
click at [625, 240] on input "12:45 PM" at bounding box center [636, 242] width 158 height 16
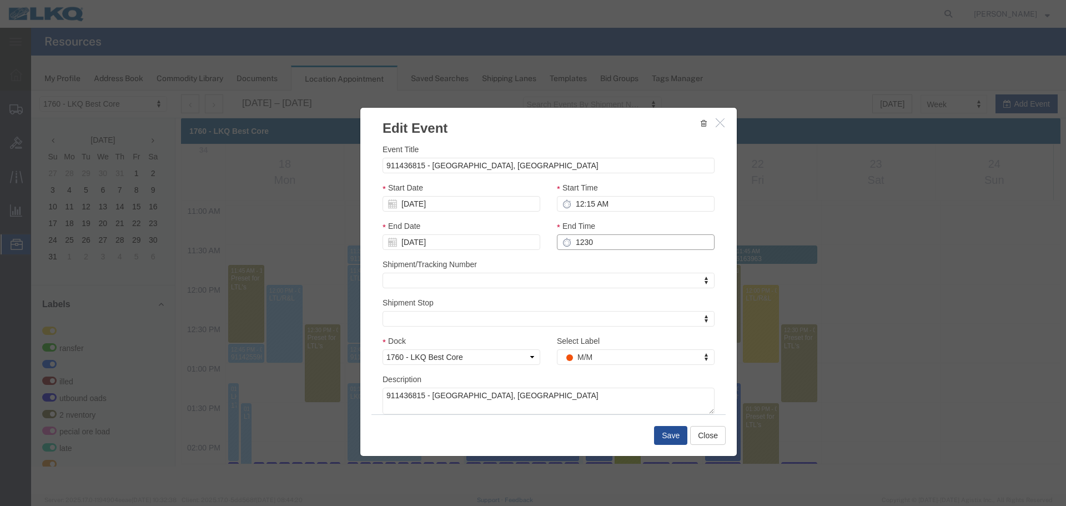
type input "1230"
click at [626, 200] on input "12:15 AM" at bounding box center [636, 204] width 158 height 16
type input "12:15 PM"
click at [596, 242] on input "1230" at bounding box center [636, 242] width 158 height 16
type input "12:30 PM"
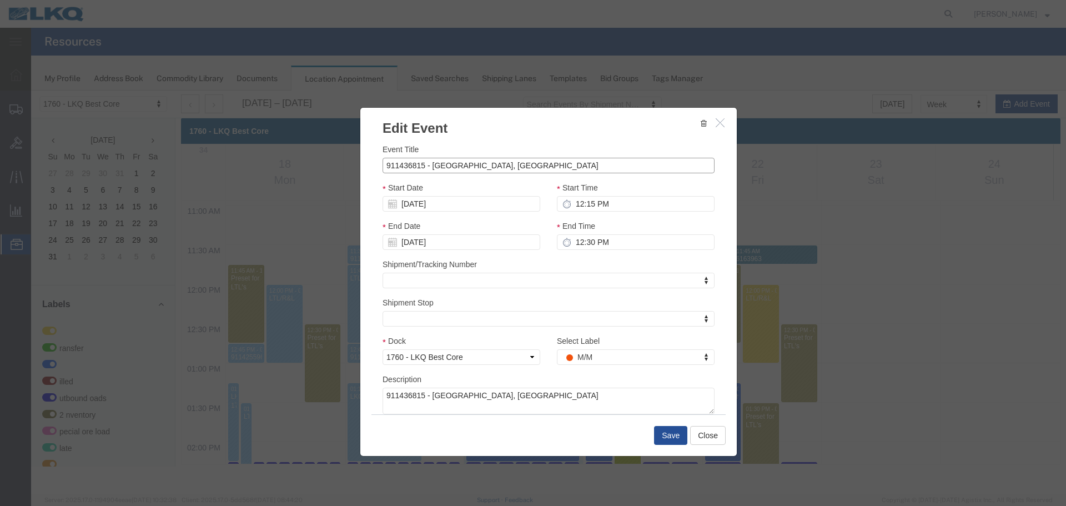
click at [398, 165] on input "911436815 - [GEOGRAPHIC_DATA], [GEOGRAPHIC_DATA]" at bounding box center [549, 166] width 332 height 16
click at [671, 435] on button "Save" at bounding box center [670, 435] width 33 height 19
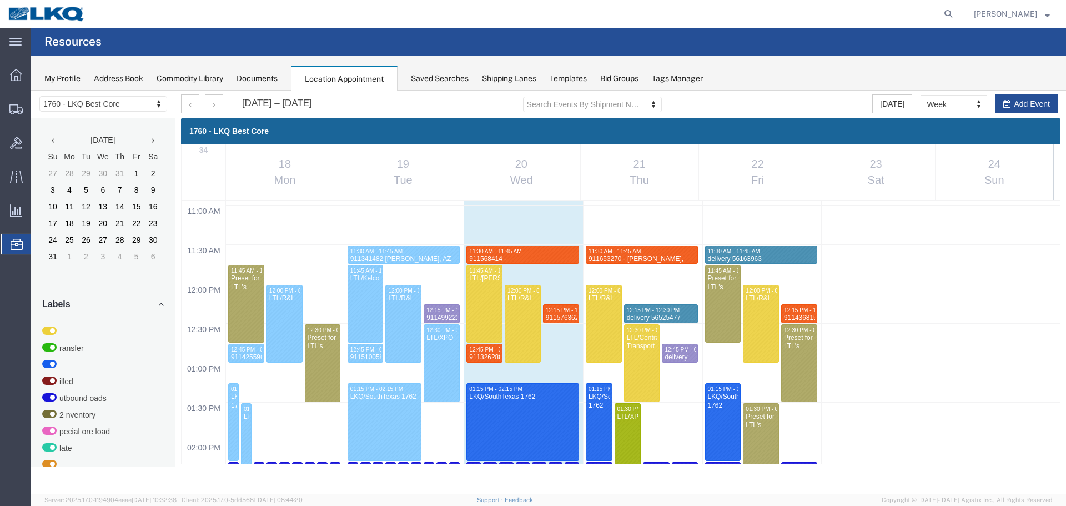
click at [716, 348] on div "12:00 AM 12:30 AM 01:00 AM 01:30 AM 02:00 AM 02:30 AM 03:00 AM 03:30 AM 04:00 A…" at bounding box center [621, 284] width 879 height 1892
select select "1"
select select
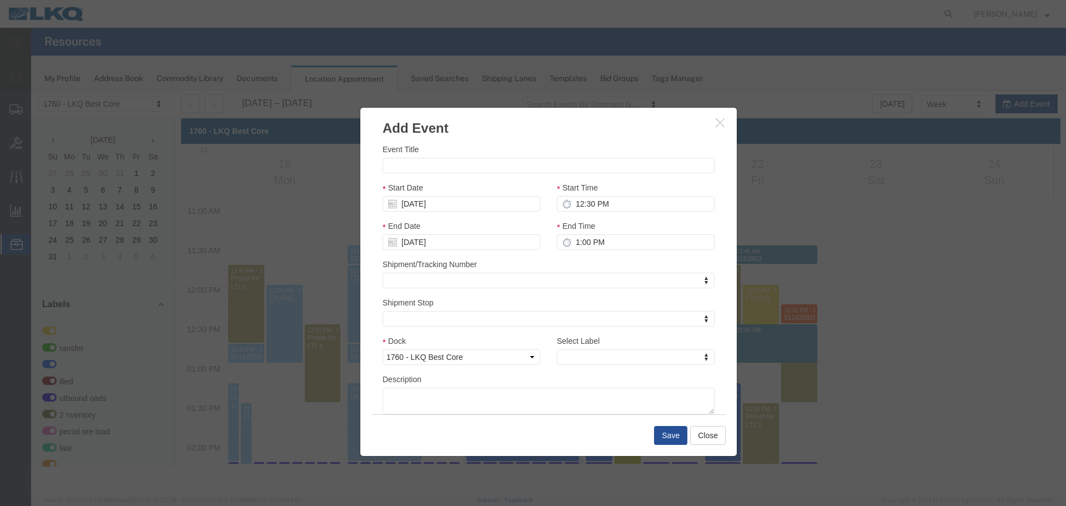
drag, startPoint x: 721, startPoint y: 121, endPoint x: 724, endPoint y: 136, distance: 14.6
click at [721, 121] on icon "button" at bounding box center [720, 122] width 9 height 9
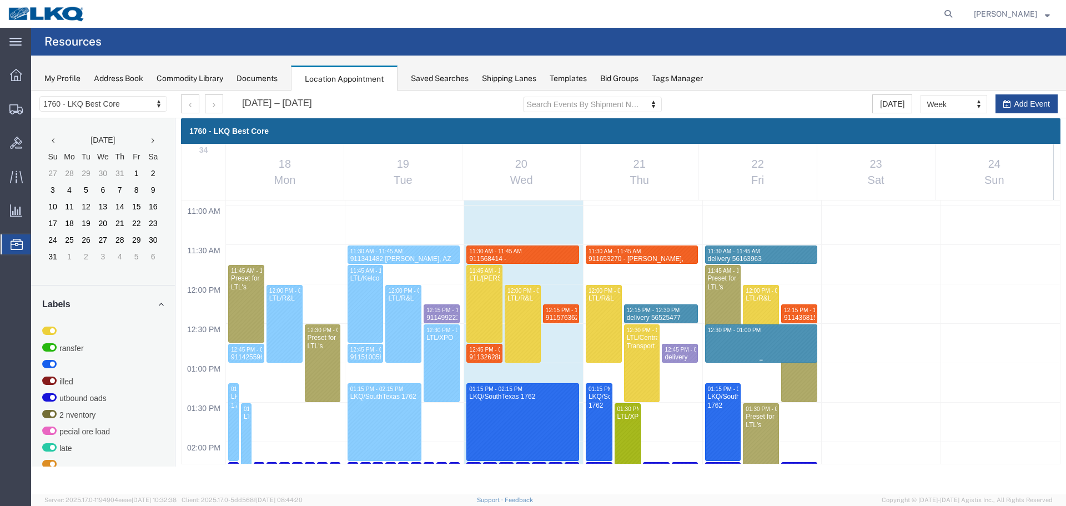
click at [727, 350] on div "12:00 AM 12:30 AM 01:00 AM 01:30 AM 02:00 AM 02:30 AM 03:00 AM 03:30 AM 04:00 A…" at bounding box center [621, 284] width 879 height 1892
select select "1"
select select
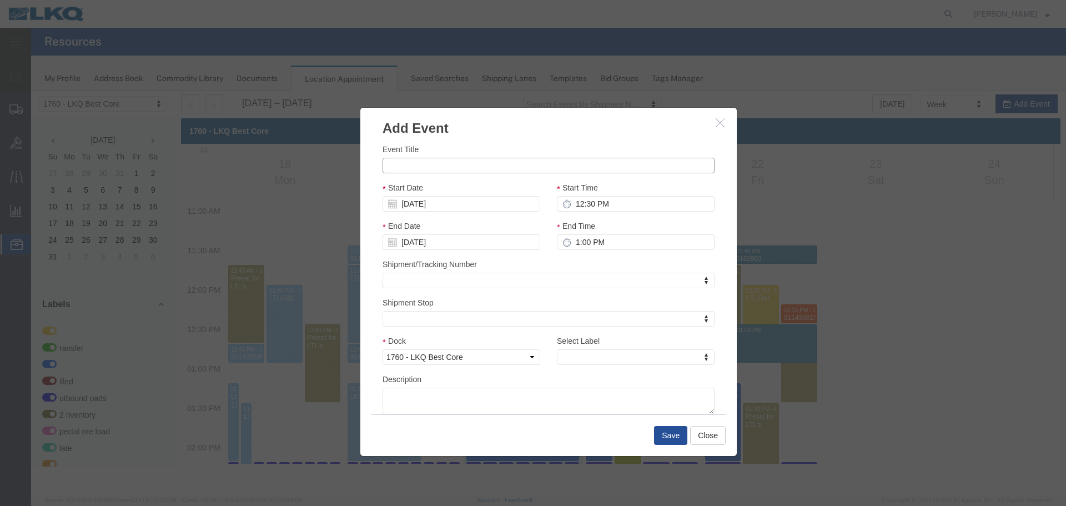
click at [456, 163] on input "Event Title" at bounding box center [549, 166] width 332 height 16
paste input "911734008 - [GEOGRAPHIC_DATA], [GEOGRAPHIC_DATA]"
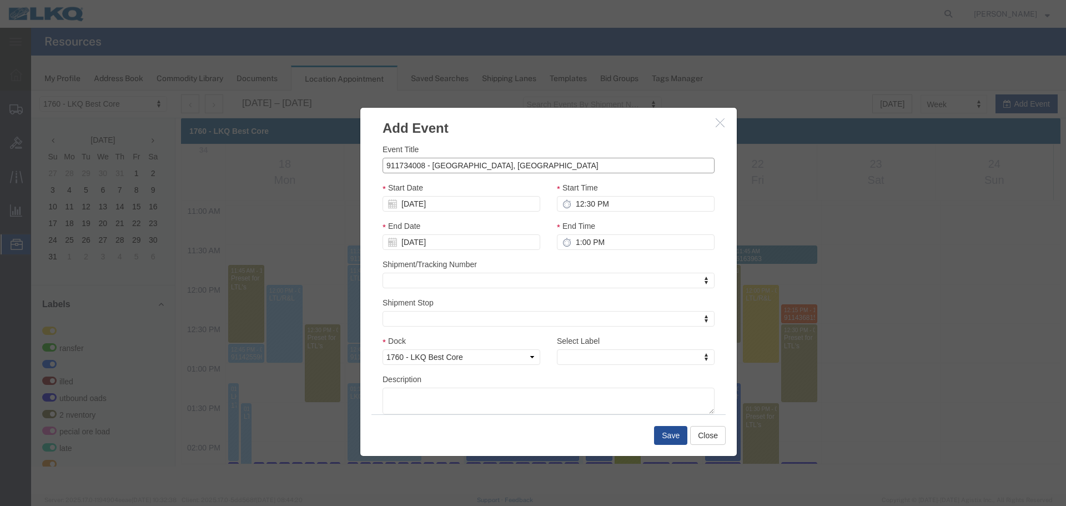
type input "911734008 - [GEOGRAPHIC_DATA], [GEOGRAPHIC_DATA]"
click at [641, 210] on input "12:30 PM" at bounding box center [636, 204] width 158 height 16
type input "12:45 AM"
click at [592, 235] on input "1:00 PM" at bounding box center [636, 242] width 158 height 16
type input "1:45 AM"
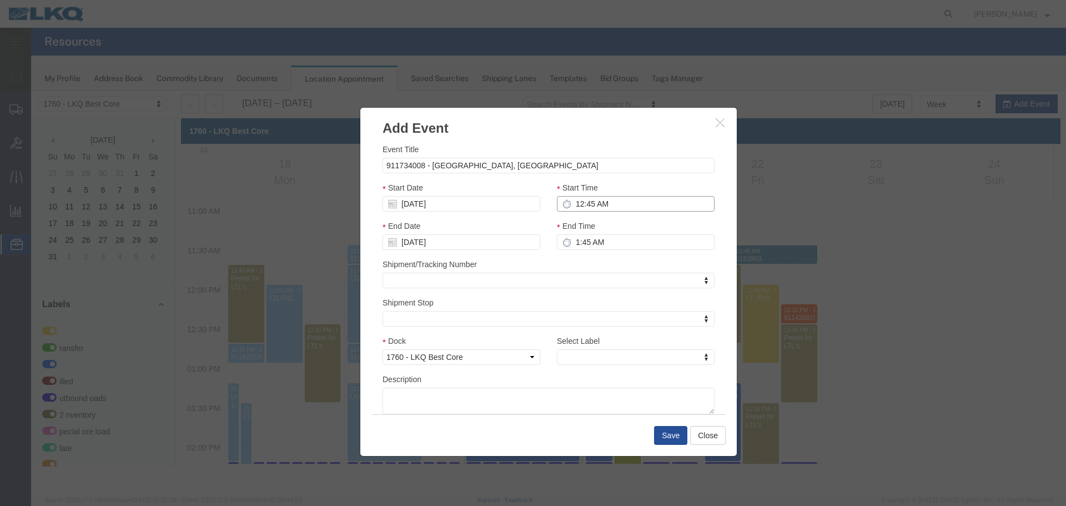
click at [631, 203] on input "12:45 AM" at bounding box center [636, 204] width 158 height 16
type input "12:45 PM"
click at [589, 236] on input "1:45 AM" at bounding box center [636, 242] width 158 height 16
type input "1:30 AM"
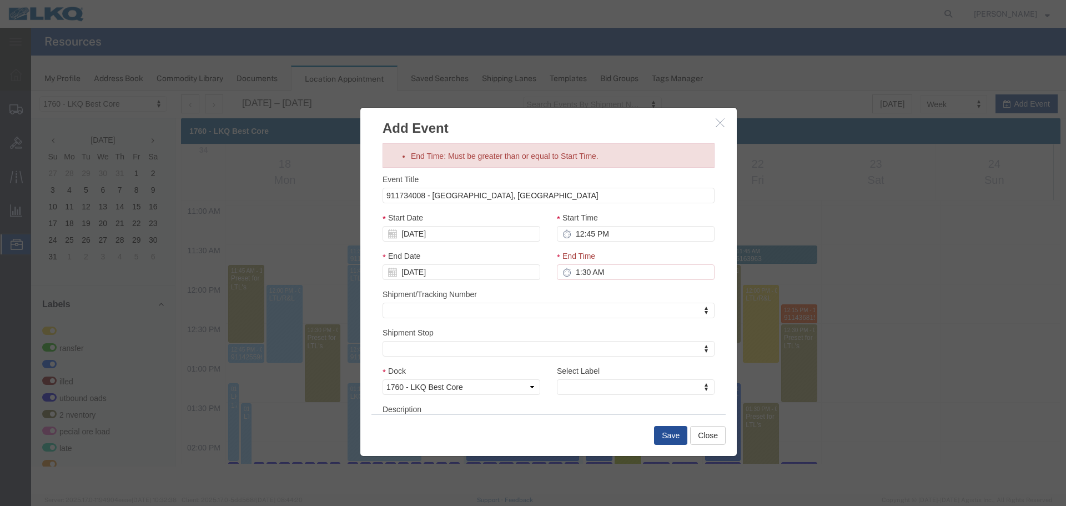
click at [572, 349] on div "Event Title 911734008 - [GEOGRAPHIC_DATA], [GEOGRAPHIC_DATA] Start Date [DATE] …" at bounding box center [549, 308] width 332 height 271
click at [595, 367] on label "Select Label" at bounding box center [578, 370] width 43 height 11
click at [549, 365] on select "LTL Transfer LKQ Billed Outbound Loads YEARLY W2W Inventory Special Core load l…" at bounding box center [549, 365] width 1 height 1
click at [596, 378] on div "Select Label Select Label Select Label LTL Transfer LKQ Billed Outbound Loads Y…" at bounding box center [636, 380] width 158 height 30
type input "m"
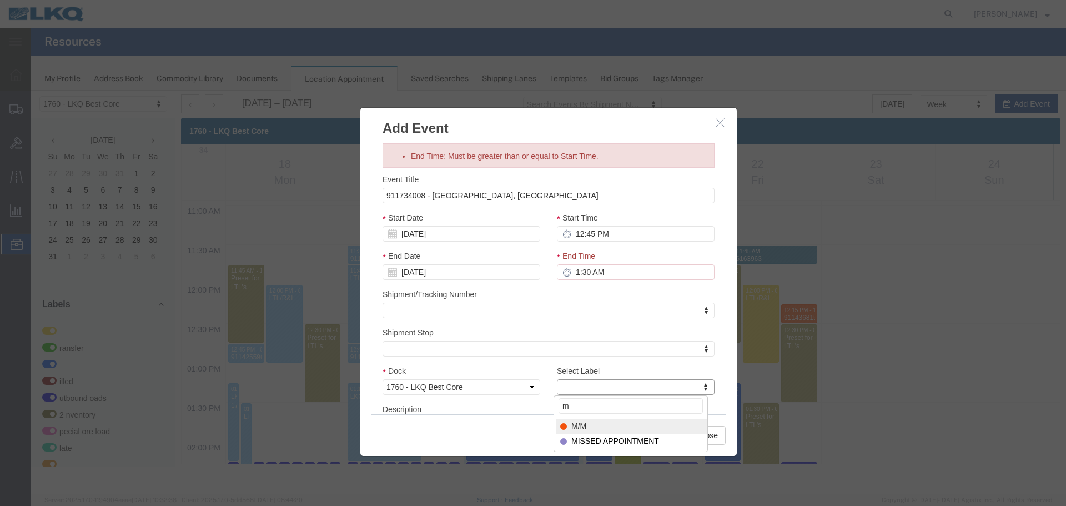
select select "24"
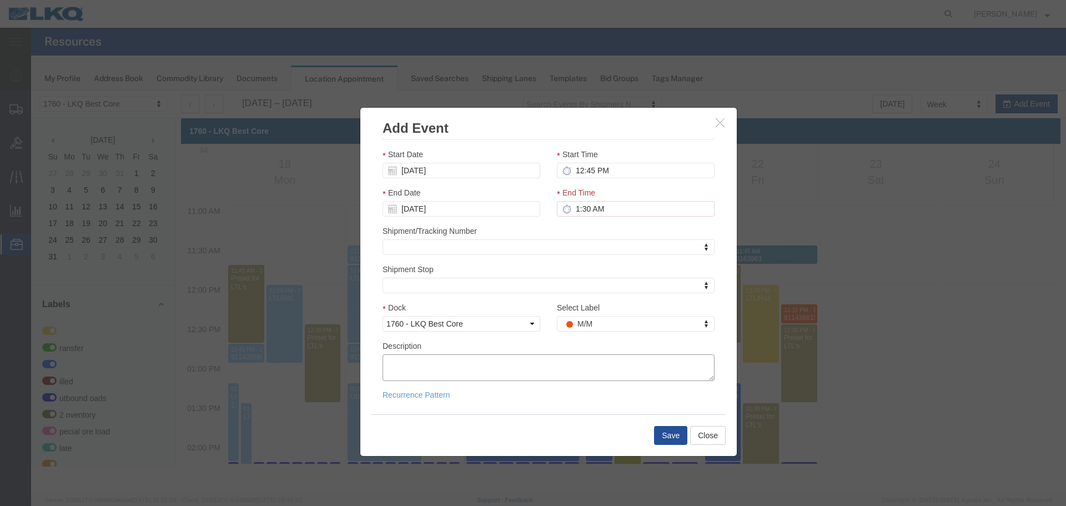
paste textarea "911734008 - [GEOGRAPHIC_DATA], [GEOGRAPHIC_DATA]"
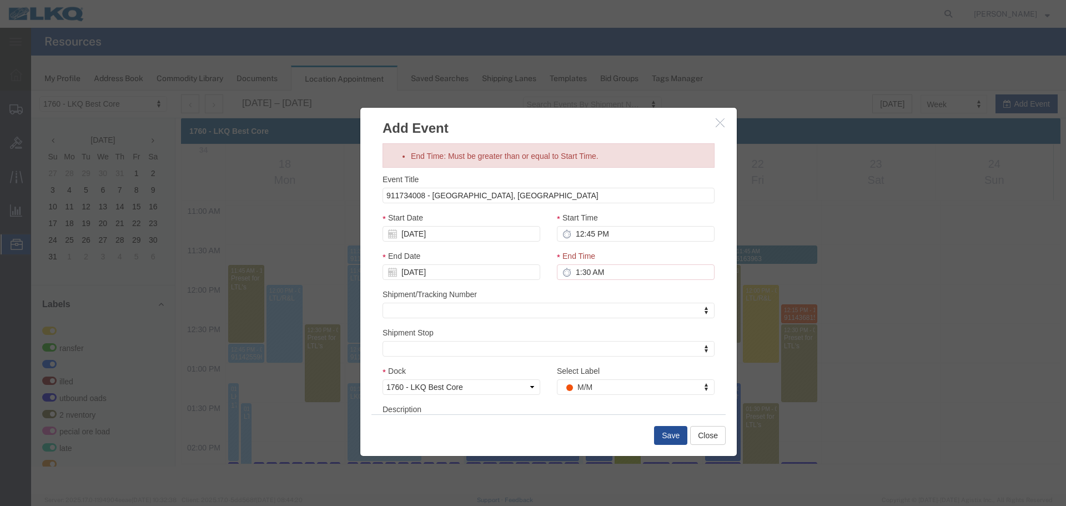
type textarea "911734008 - [GEOGRAPHIC_DATA], [GEOGRAPHIC_DATA]"
click at [609, 269] on input "1:30 AM" at bounding box center [636, 272] width 158 height 16
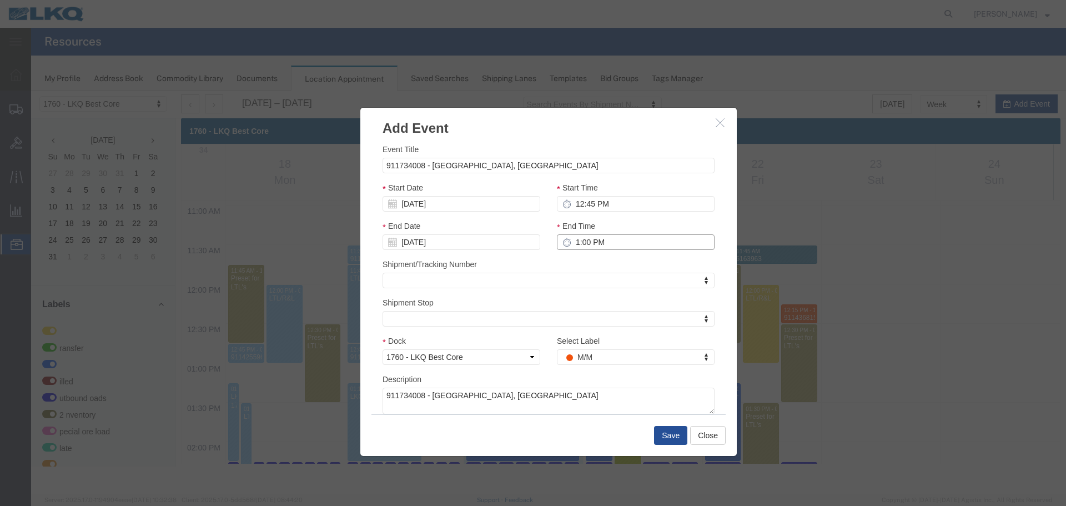
type input "1:00 PM"
click at [676, 437] on button "Save" at bounding box center [670, 435] width 33 height 19
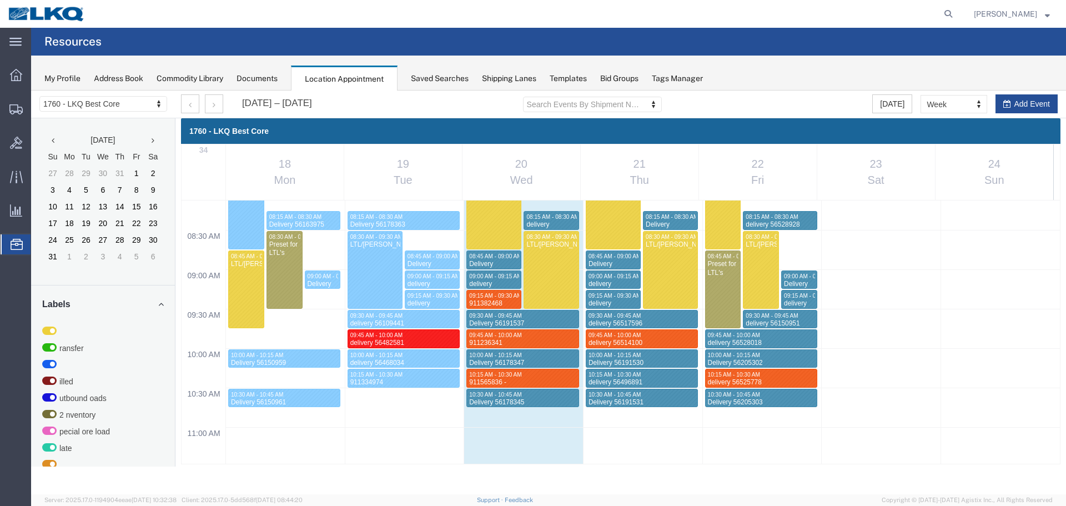
scroll to position [862, 0]
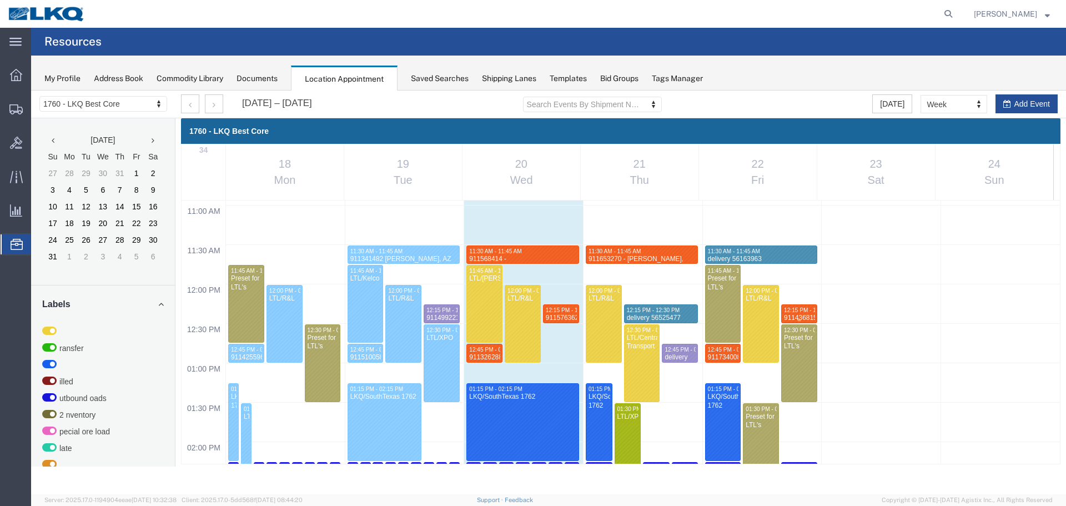
click at [796, 312] on span "12:15 PM - 12:30 PM" at bounding box center [810, 310] width 53 height 6
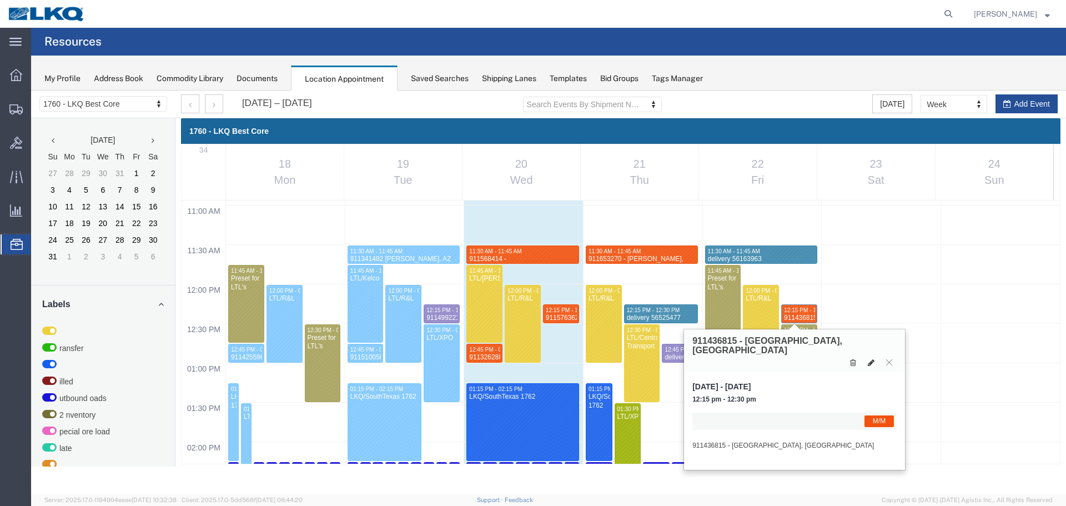
click at [869, 359] on icon at bounding box center [871, 363] width 7 height 8
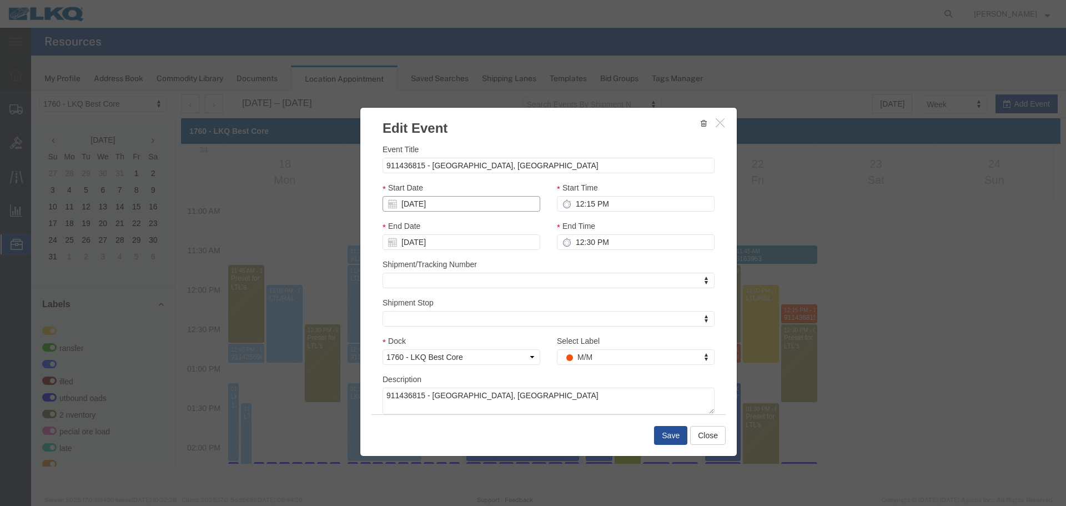
click at [479, 212] on body "Location Scheduling 1760 - LKQ Best Core 1530 - LKQ Viking Auto Salvage 1633 - …" at bounding box center [548, 274] width 1035 height 366
click at [456, 307] on td "21" at bounding box center [461, 306] width 17 height 17
click at [620, 188] on div "Start Time 12:15 PM" at bounding box center [636, 197] width 158 height 30
click at [625, 194] on div "Start Time 12:15 PM" at bounding box center [636, 197] width 158 height 30
click at [631, 203] on input "12:15 PM" at bounding box center [636, 204] width 158 height 16
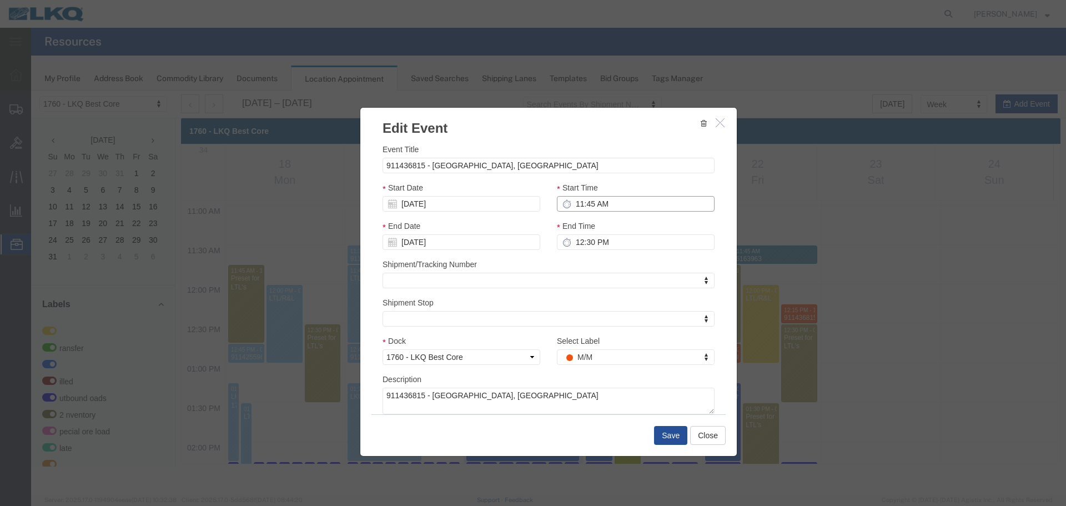
type input "11:45 AM"
click at [604, 250] on input "12:30 PM" at bounding box center [636, 242] width 158 height 16
type input "12:00 PM"
click at [671, 438] on button "Save" at bounding box center [670, 435] width 33 height 19
